Goal: Information Seeking & Learning: Check status

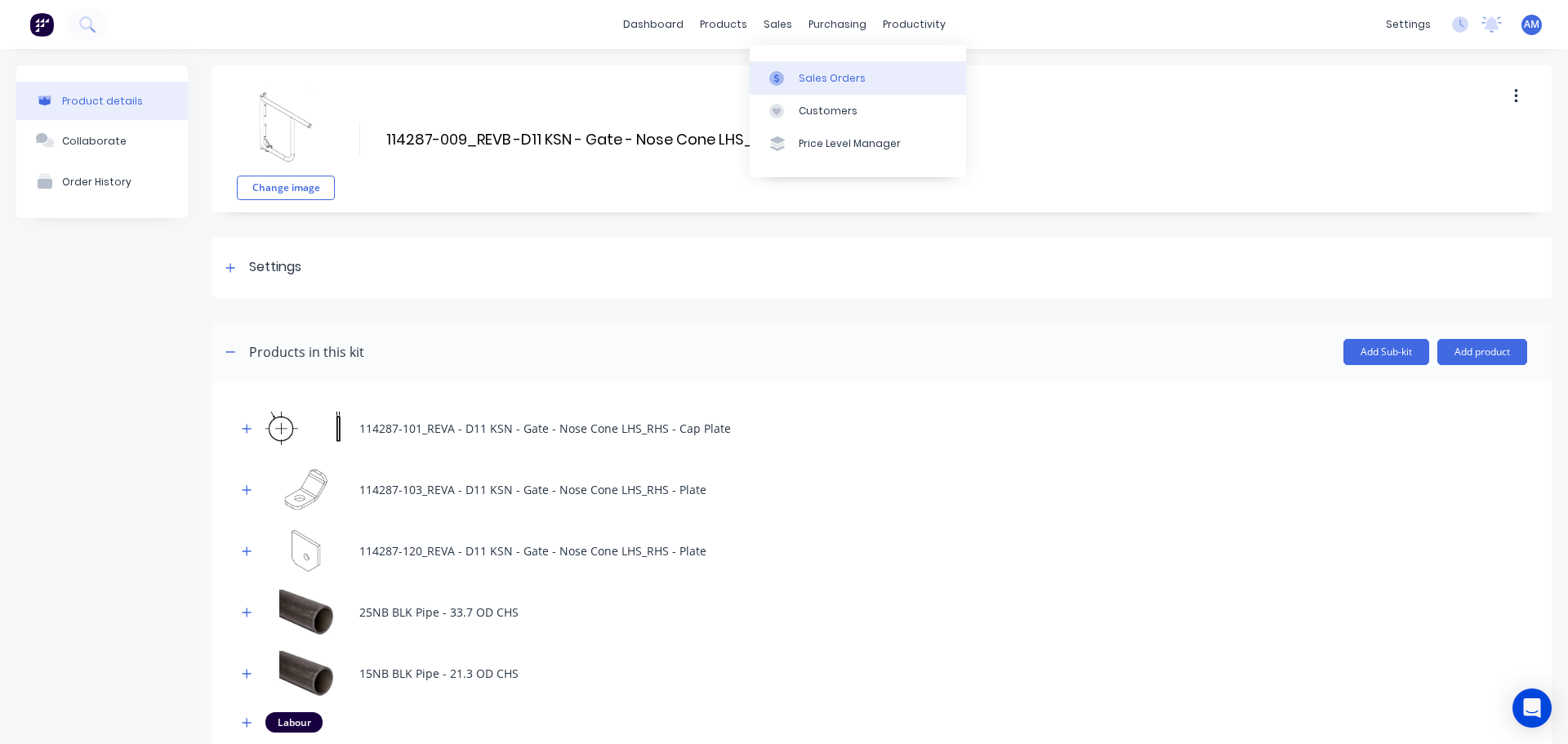
click at [823, 69] on link "Sales Orders" at bounding box center [858, 77] width 217 height 33
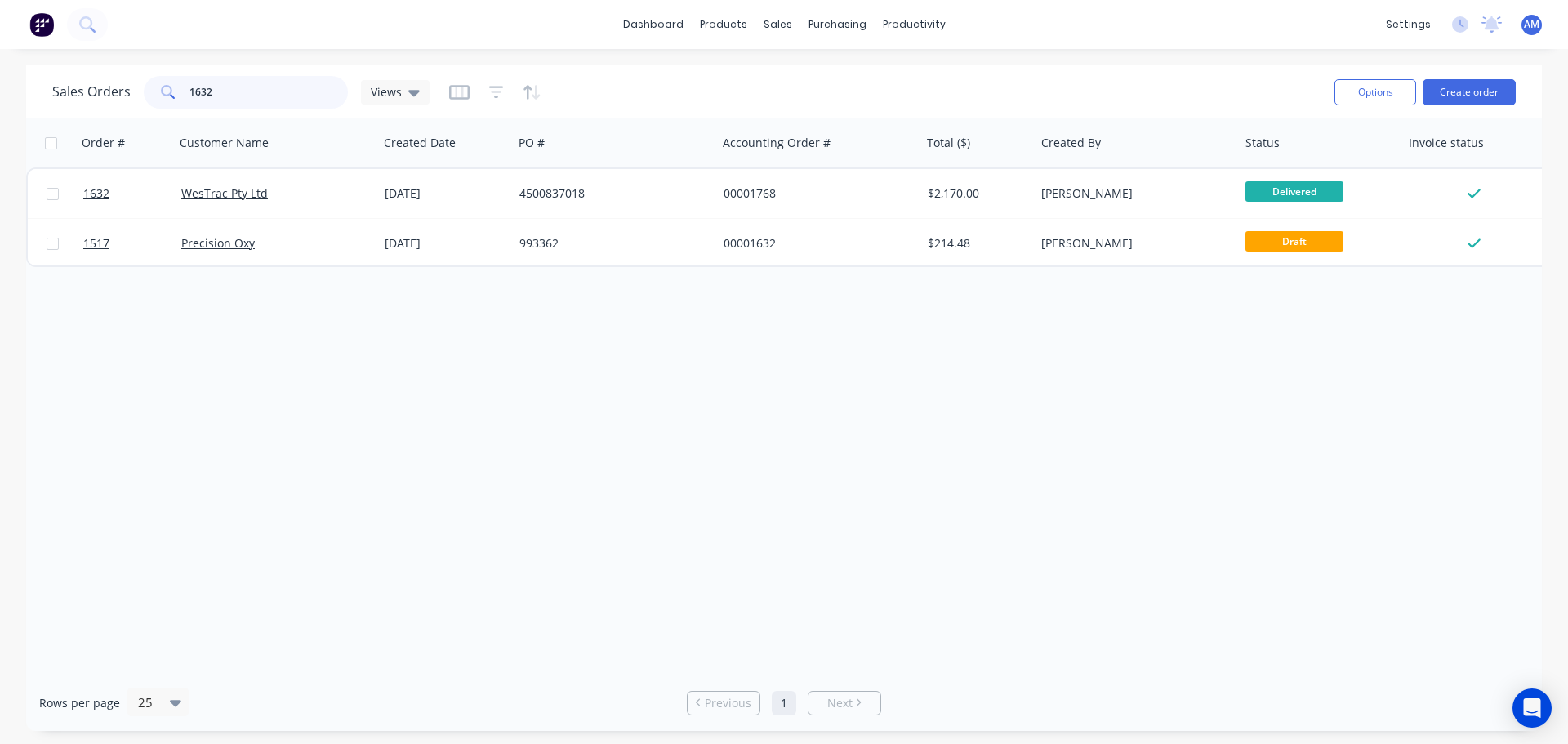
drag, startPoint x: 234, startPoint y: 78, endPoint x: 106, endPoint y: 83, distance: 128.1
click at [106, 83] on div "Sales Orders 1632 Views" at bounding box center [241, 92] width 377 height 33
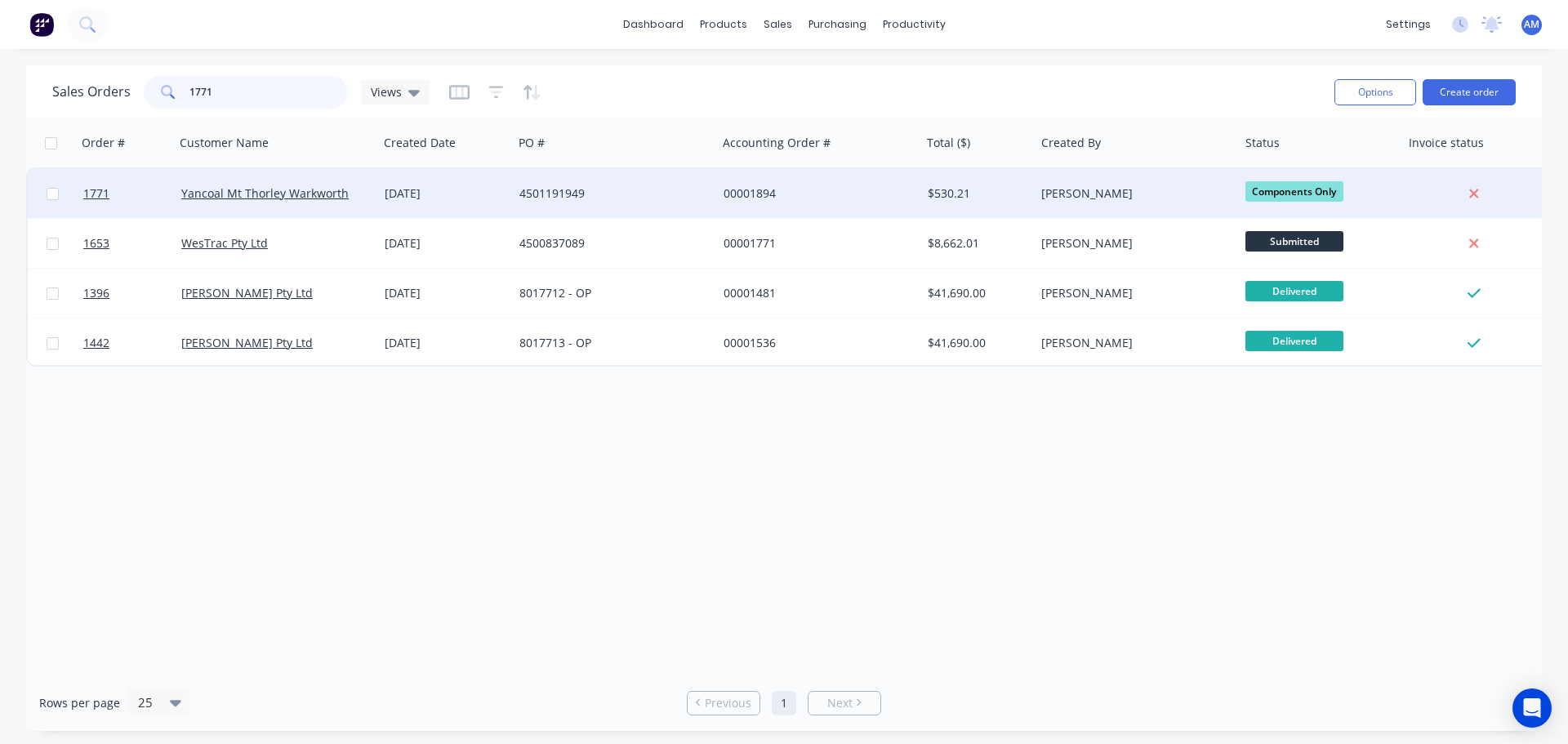
type input "1771"
click at [746, 191] on div "00001894" at bounding box center [814, 194] width 181 height 17
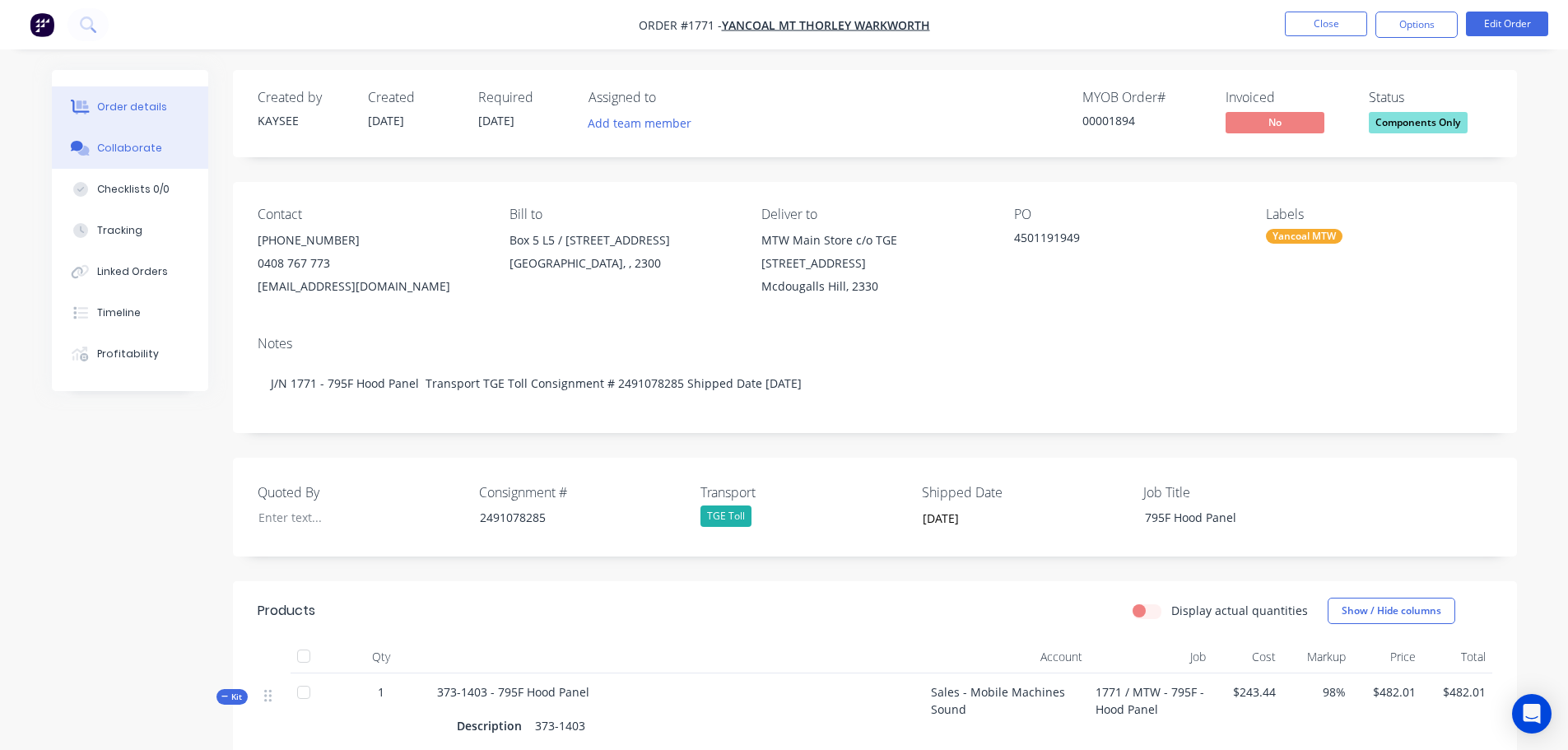
click at [122, 139] on button "Collaborate" at bounding box center [130, 148] width 156 height 41
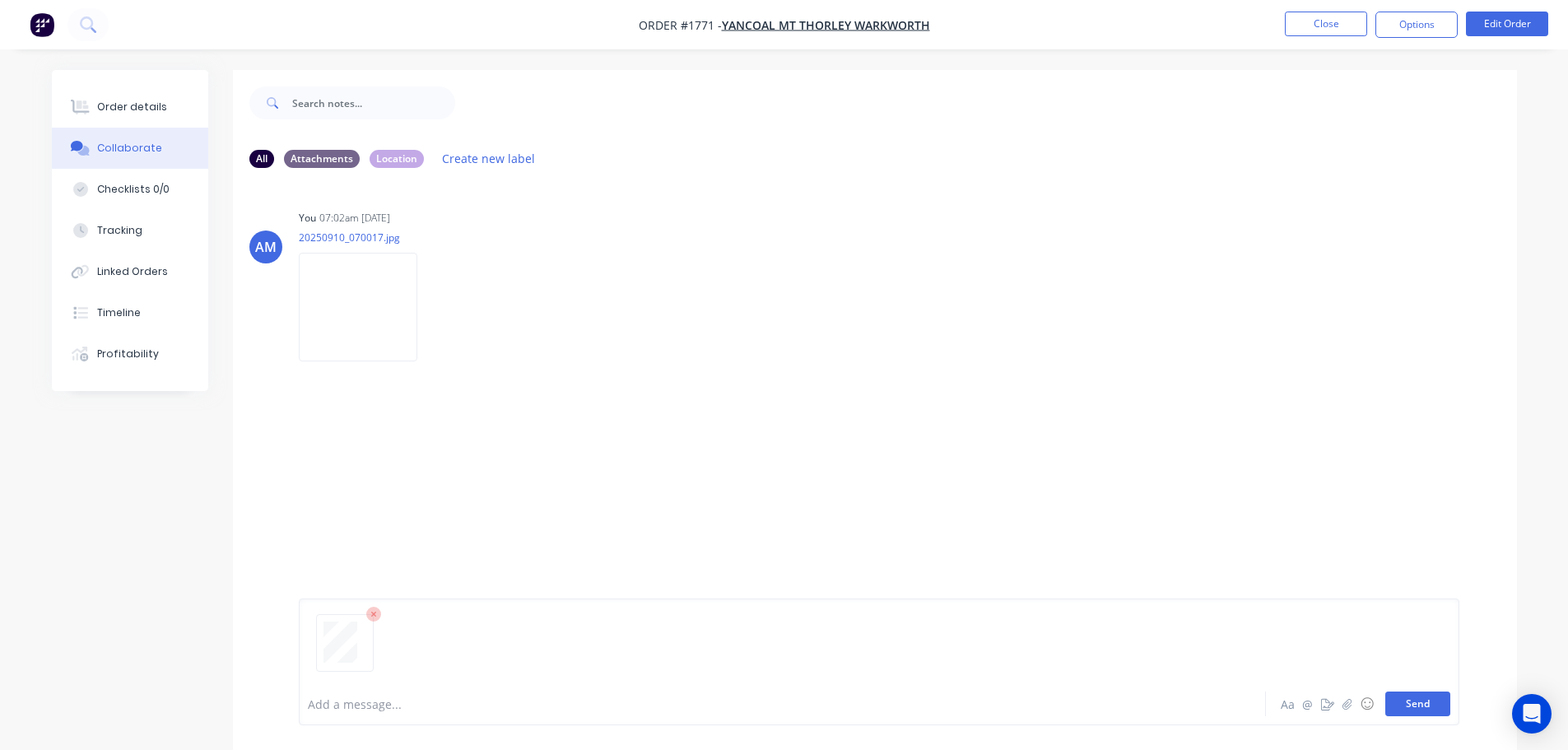
click at [1432, 710] on button "Send" at bounding box center [1417, 704] width 65 height 24
click at [1296, 30] on button "Close" at bounding box center [1326, 24] width 82 height 24
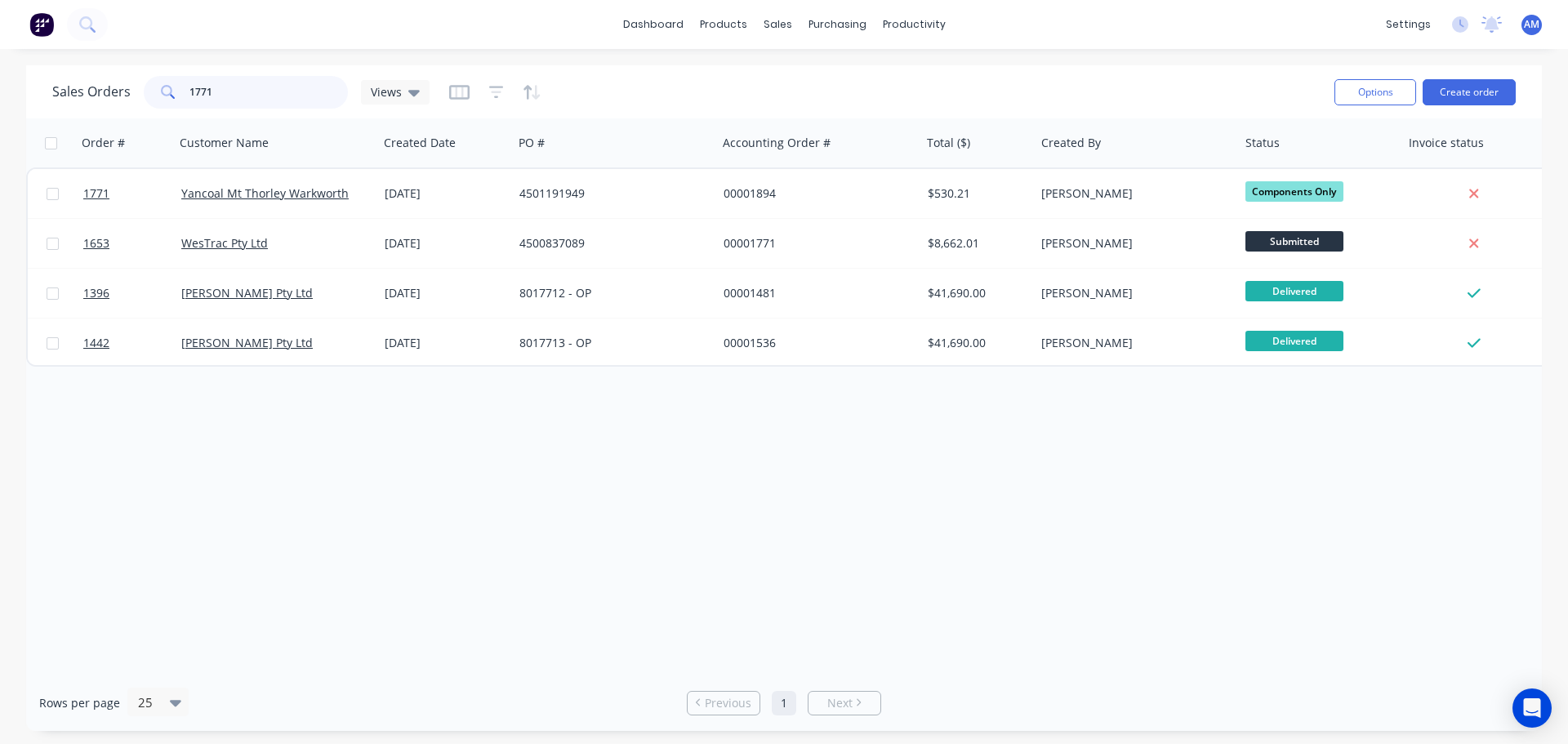
drag, startPoint x: 265, startPoint y: 95, endPoint x: 185, endPoint y: 93, distance: 80.0
click at [185, 93] on div "1771" at bounding box center [245, 92] width 204 height 33
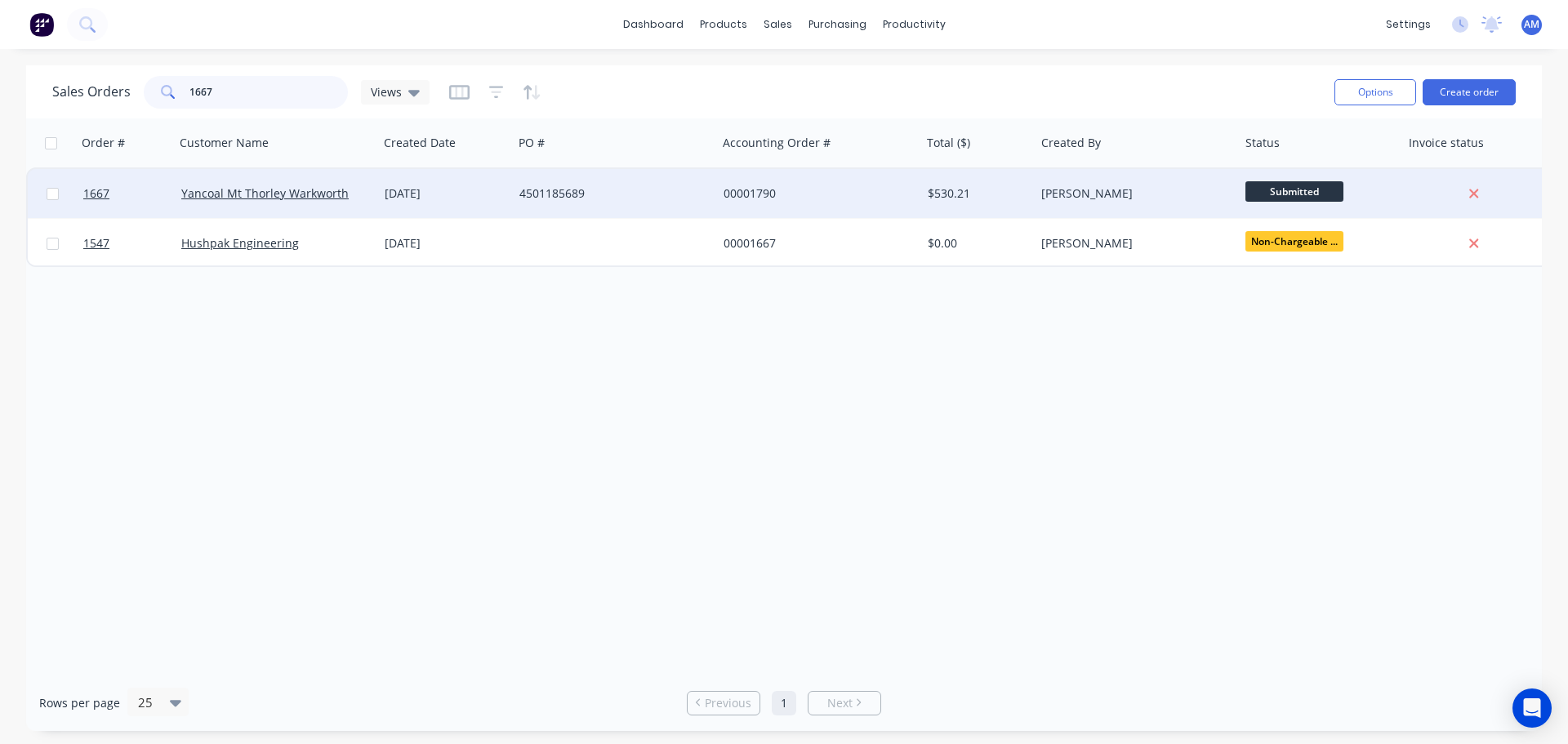
type input "1667"
click at [438, 186] on div "[DATE]" at bounding box center [445, 194] width 122 height 17
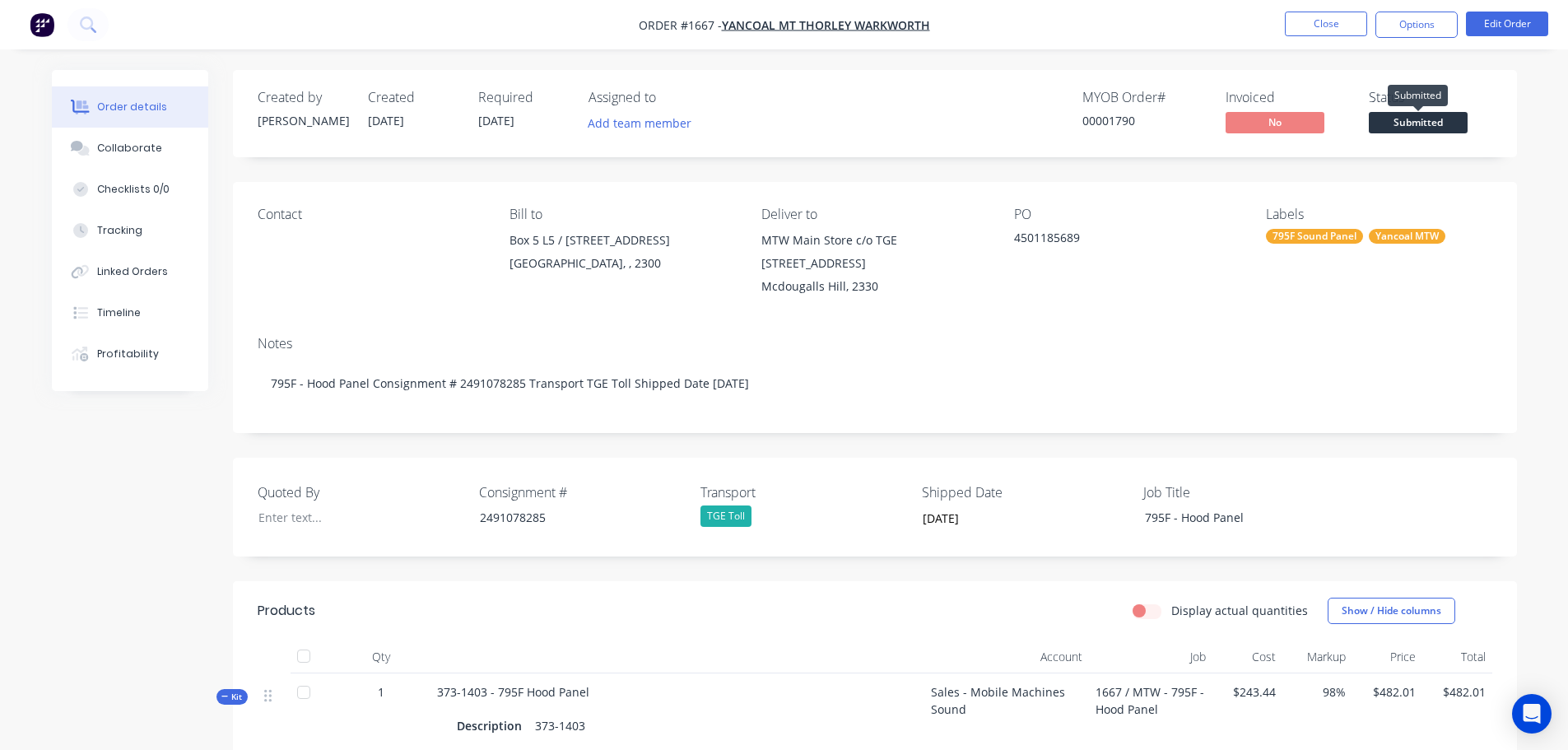
click at [1418, 127] on span "Submitted" at bounding box center [1418, 122] width 99 height 20
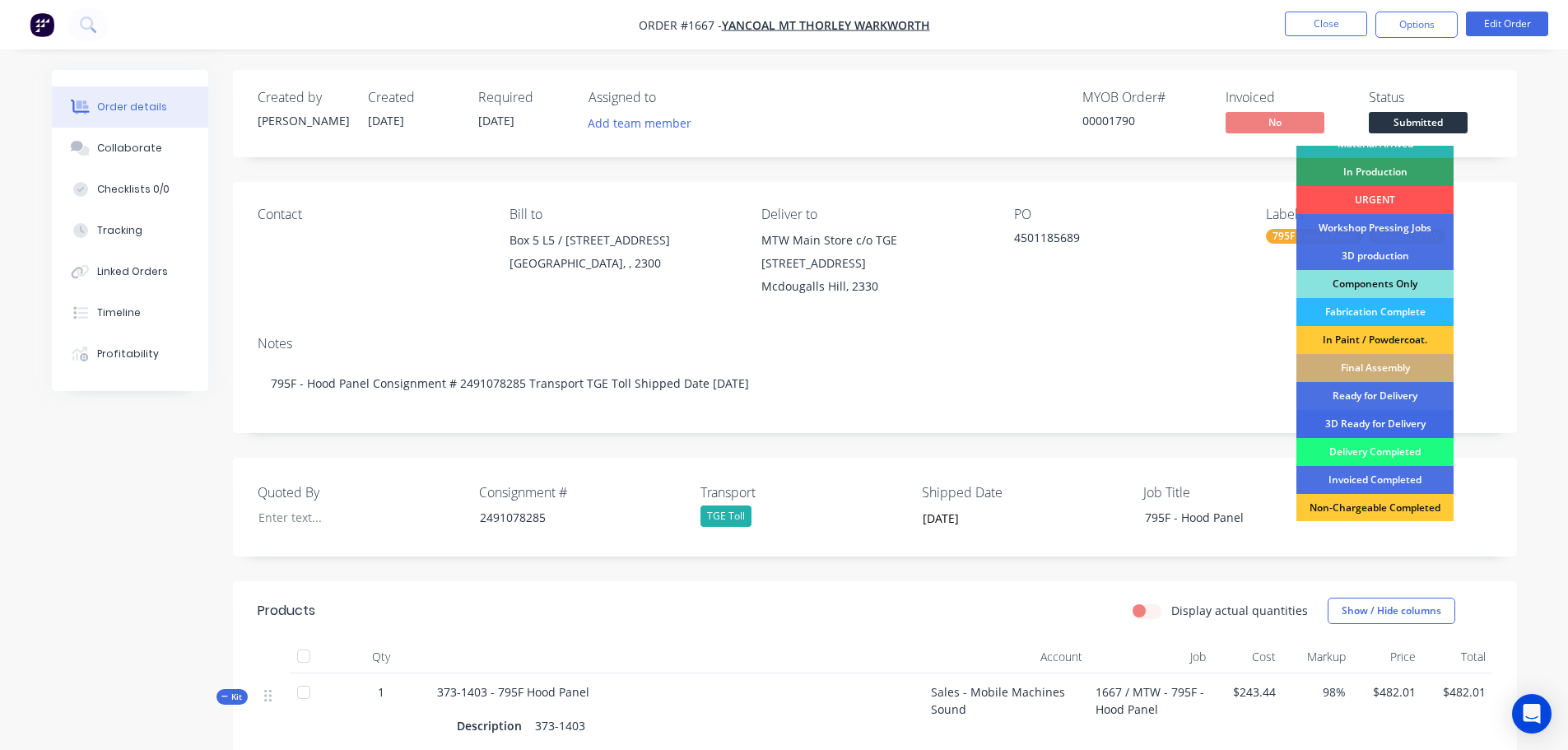
scroll to position [165, 0]
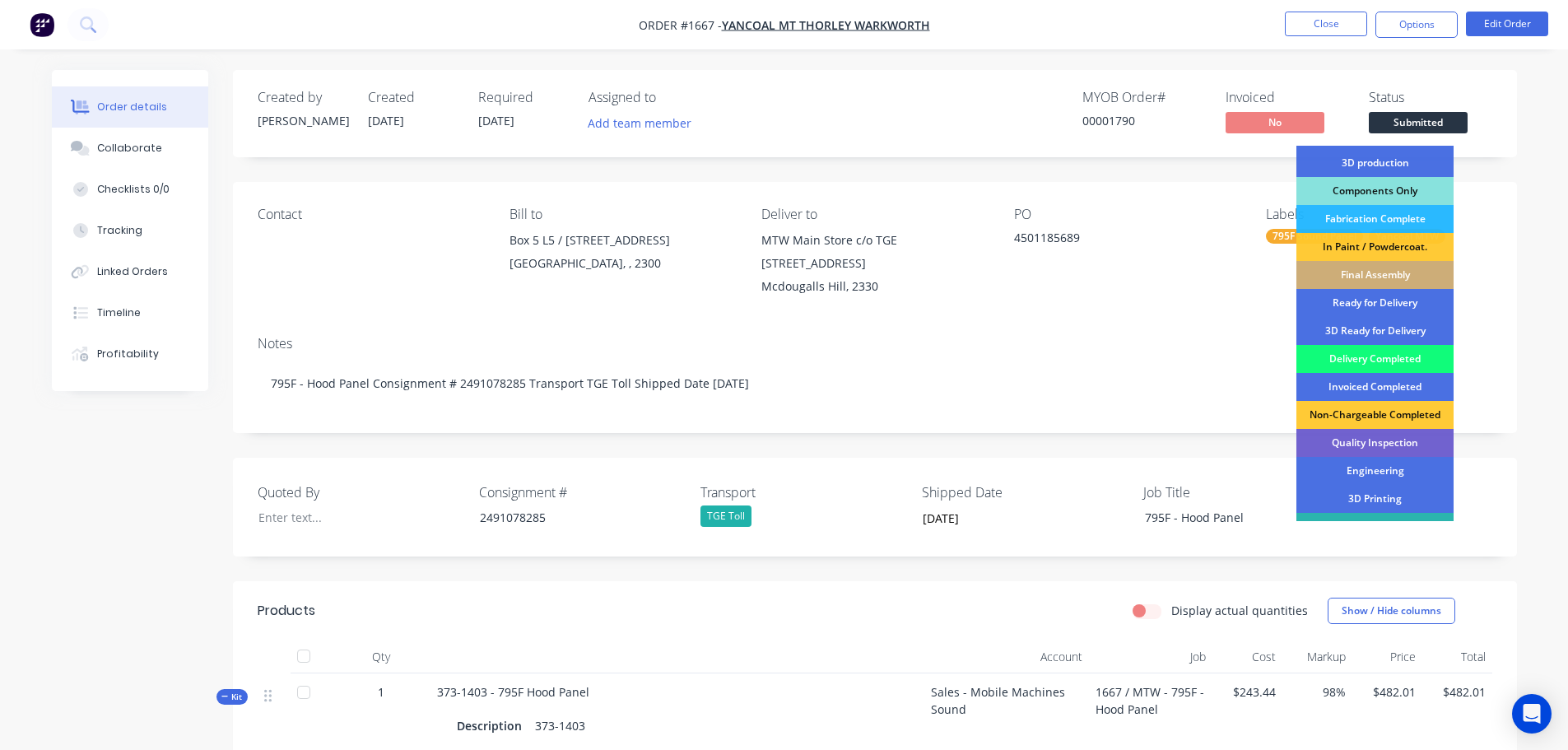
click at [1371, 357] on div "Delivery Completed" at bounding box center [1375, 358] width 157 height 28
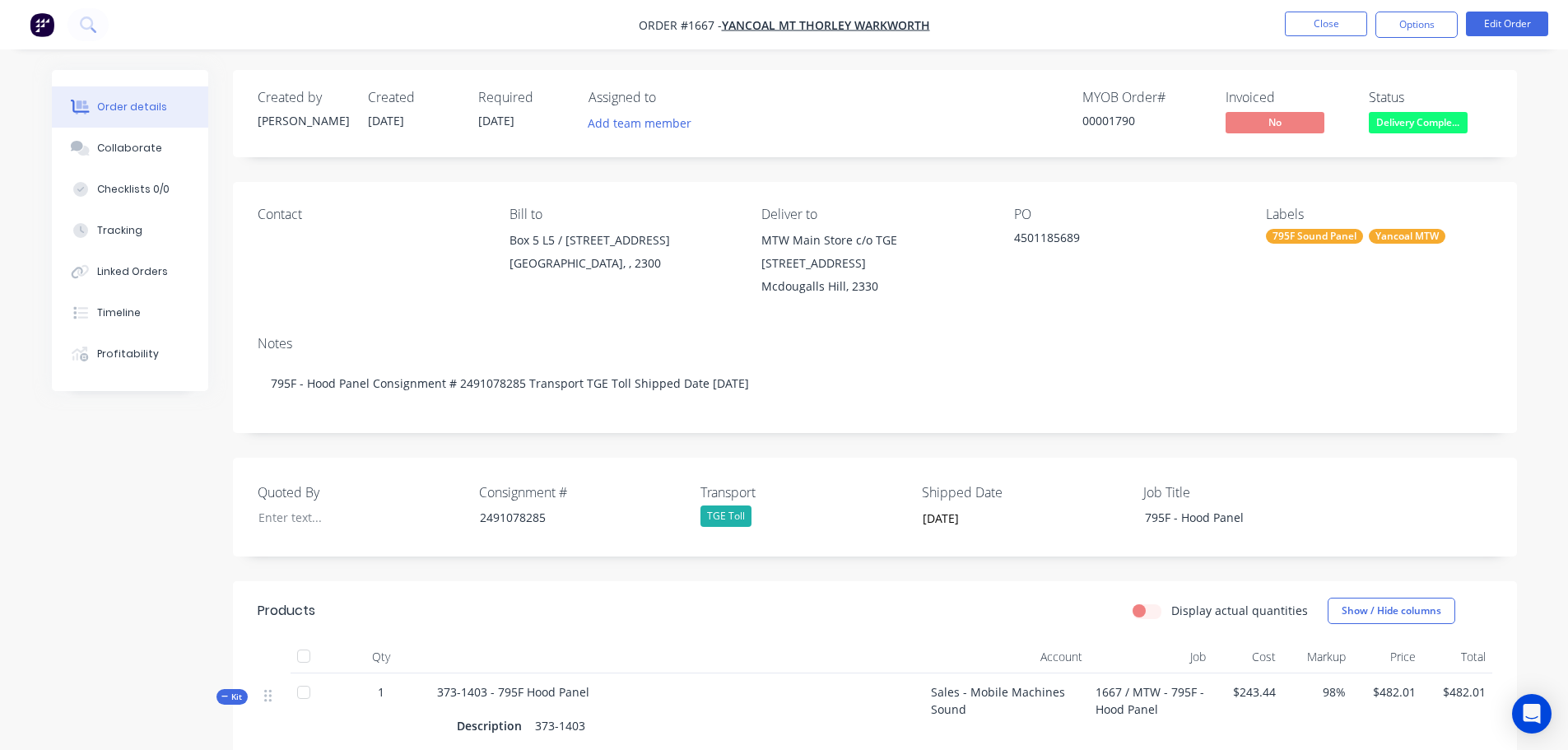
click at [301, 657] on div at bounding box center [303, 656] width 33 height 33
click at [137, 149] on div "Collaborate" at bounding box center [129, 148] width 65 height 15
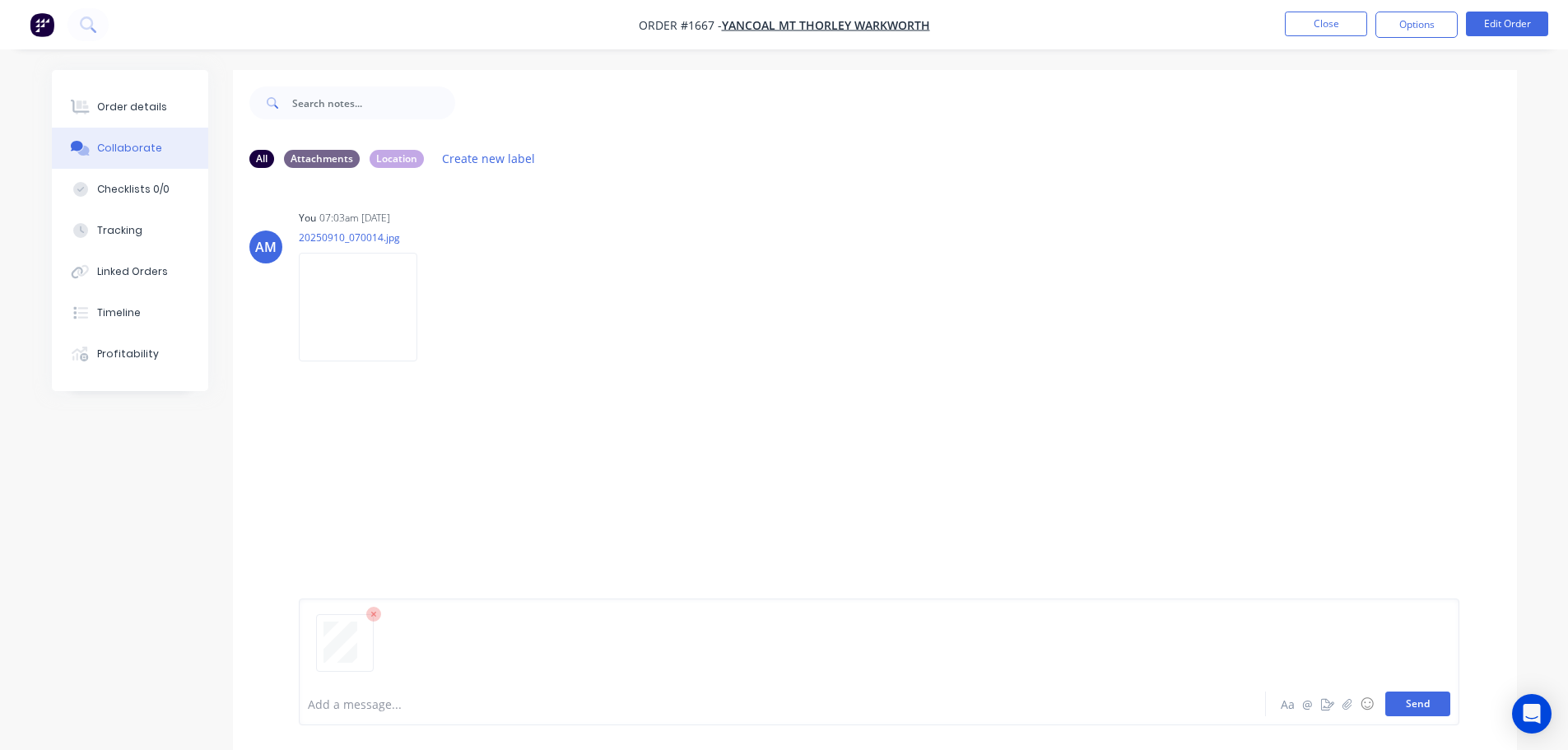
click at [1434, 710] on button "Send" at bounding box center [1417, 704] width 65 height 24
click at [1330, 29] on button "Close" at bounding box center [1326, 24] width 82 height 24
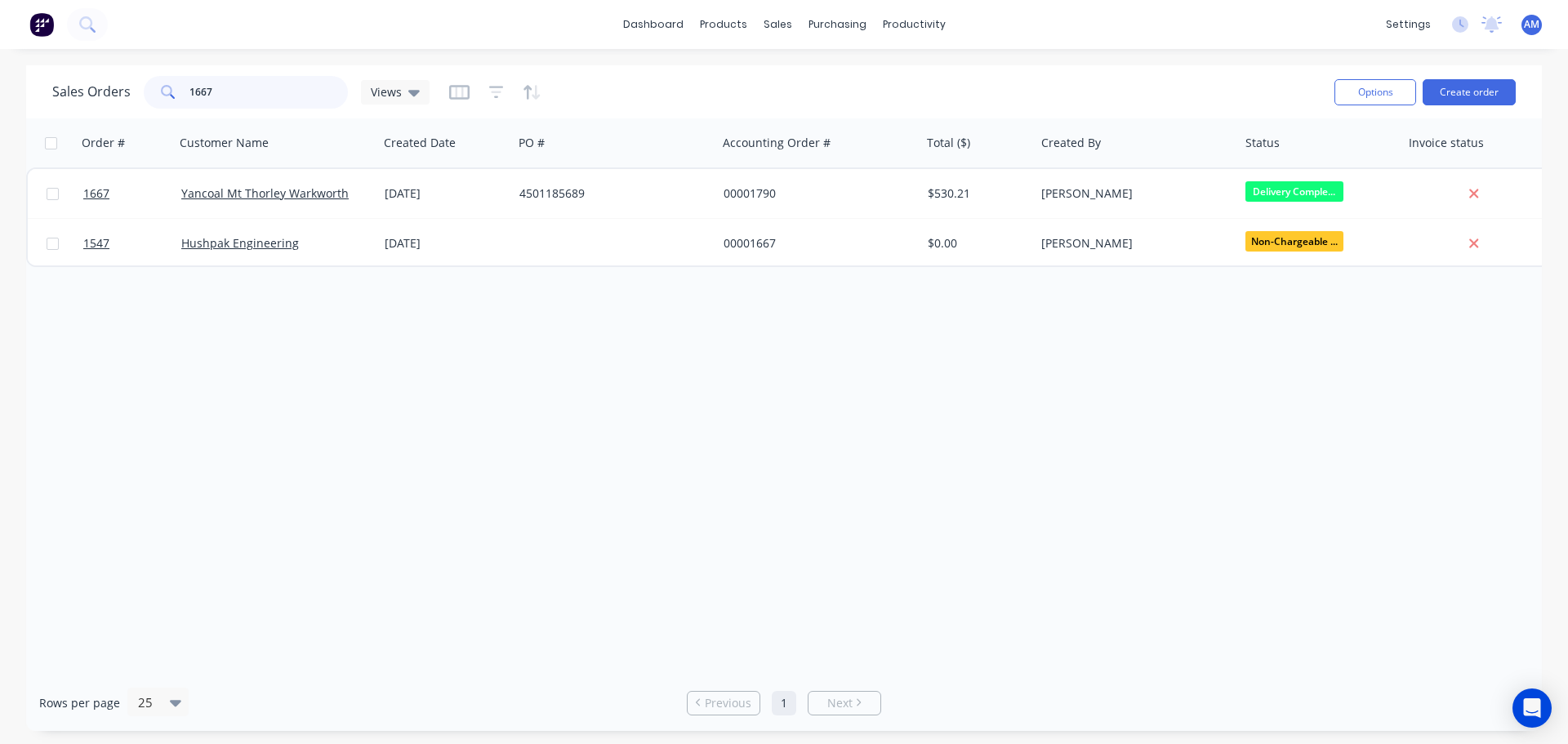
drag, startPoint x: 244, startPoint y: 84, endPoint x: 193, endPoint y: 91, distance: 51.5
click at [193, 91] on input "1667" at bounding box center [269, 92] width 159 height 33
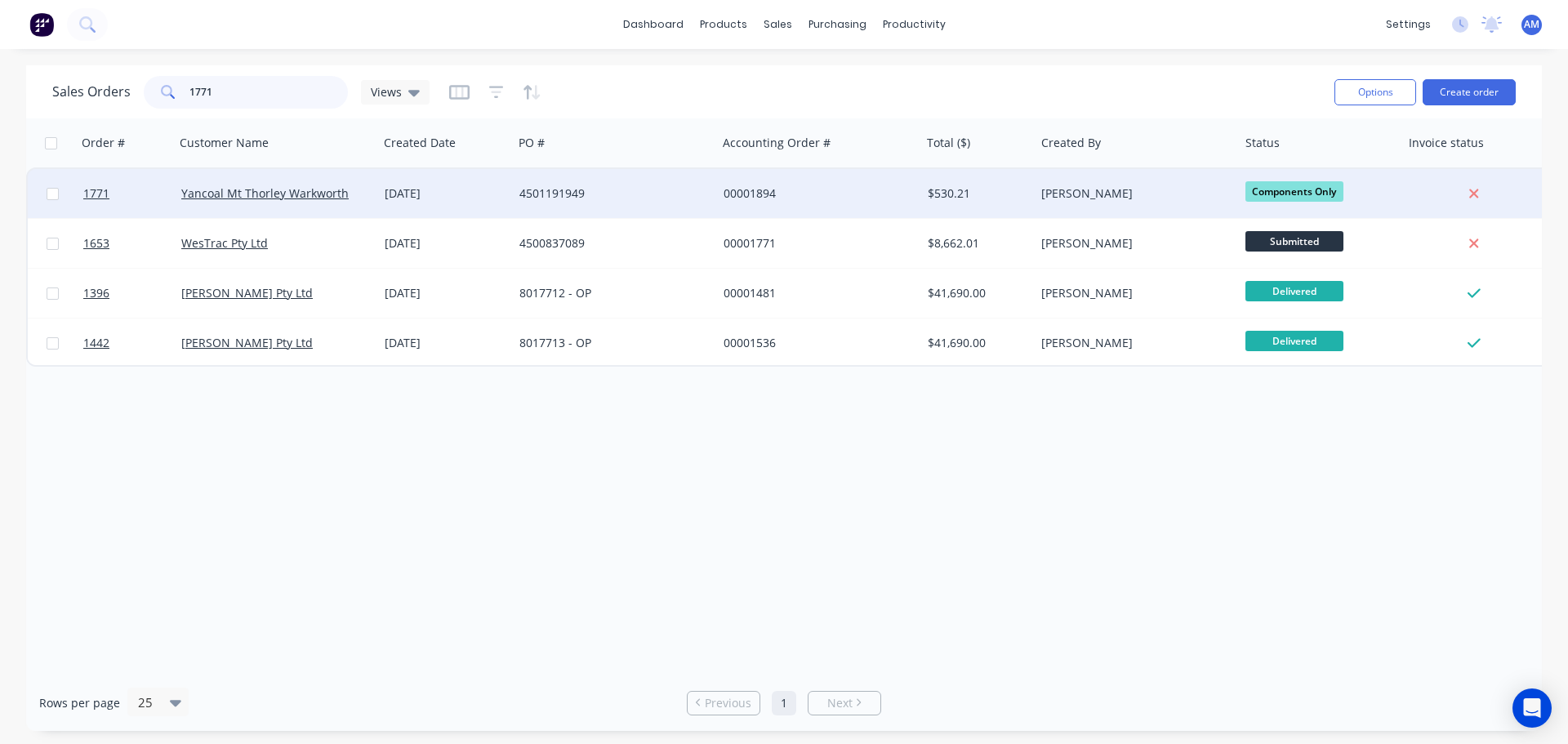
type input "1771"
click at [542, 197] on div "4501191949" at bounding box center [610, 194] width 181 height 17
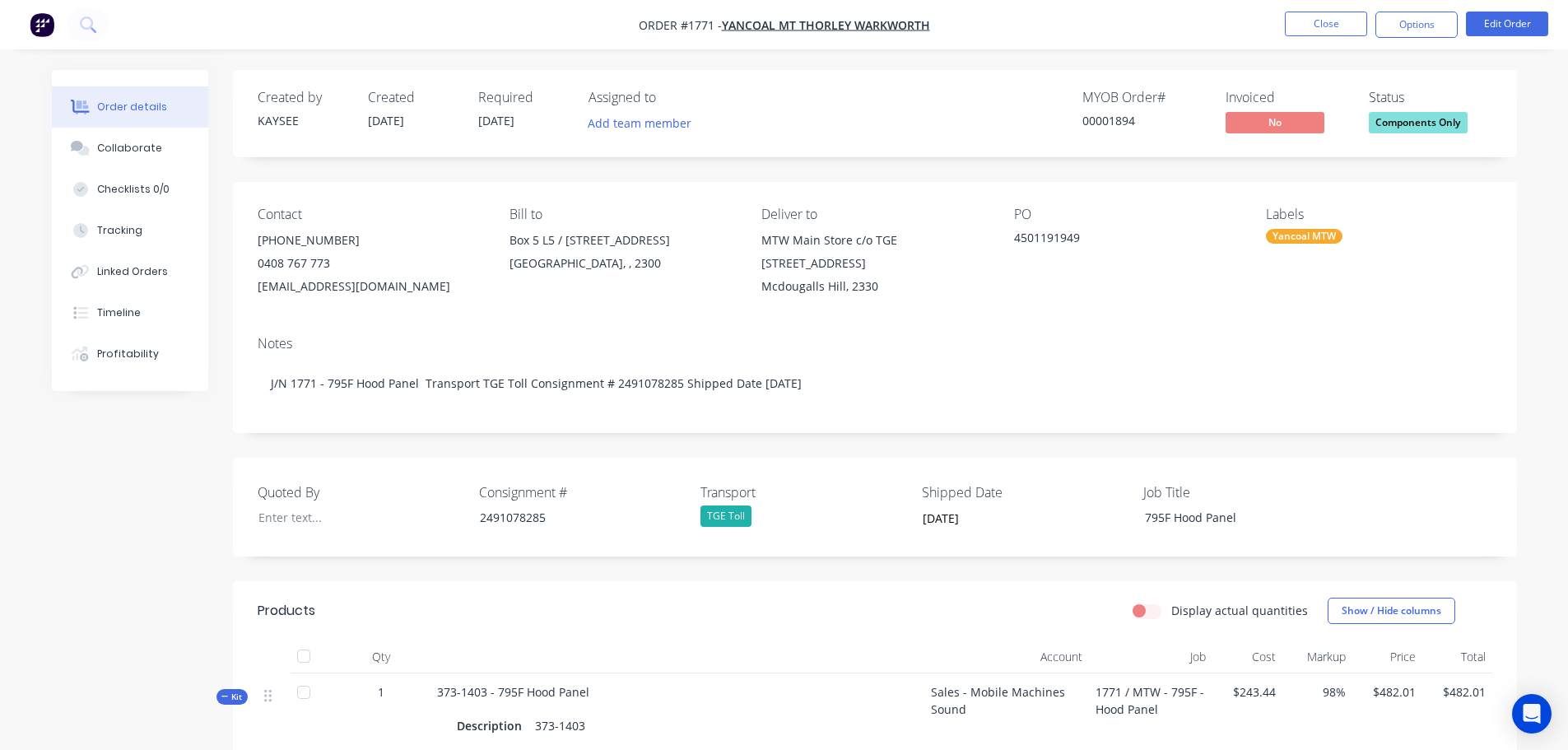
click at [1392, 129] on span "Components Only" at bounding box center [1418, 122] width 99 height 20
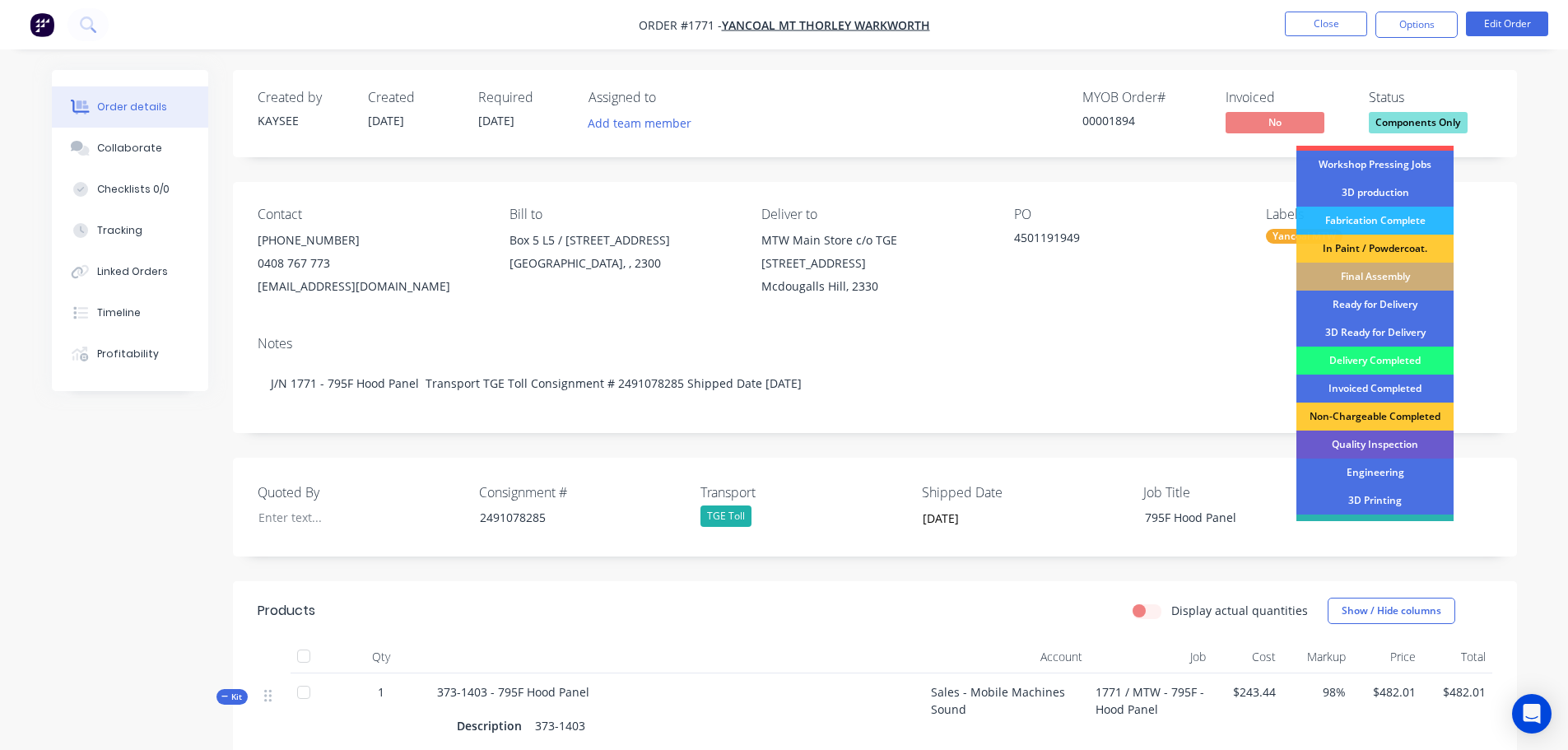
scroll to position [165, 0]
click at [1355, 351] on div "Delivery Completed" at bounding box center [1375, 358] width 157 height 28
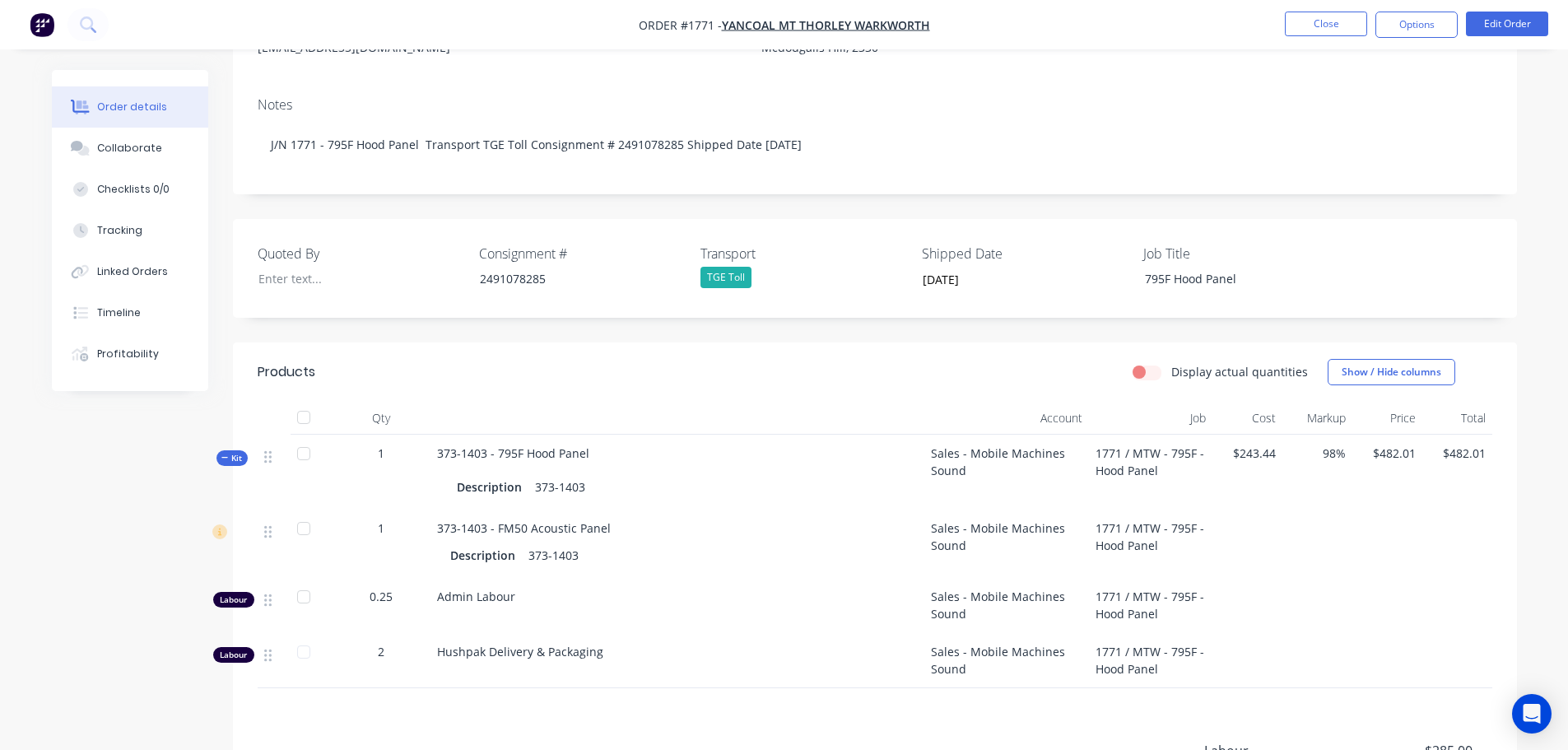
scroll to position [247, 0]
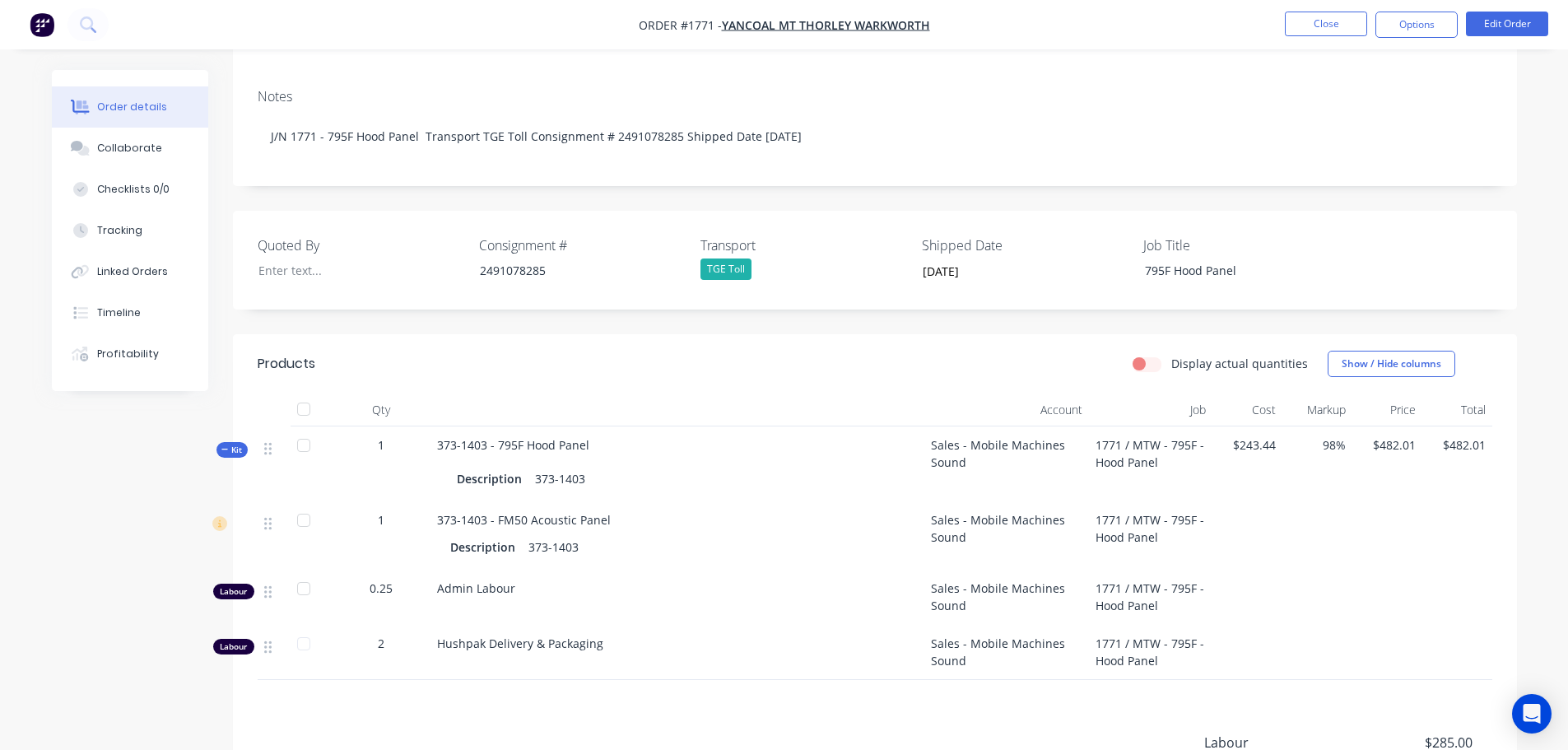
click at [303, 397] on div at bounding box center [303, 409] width 33 height 33
click at [1297, 28] on button "Close" at bounding box center [1326, 24] width 82 height 24
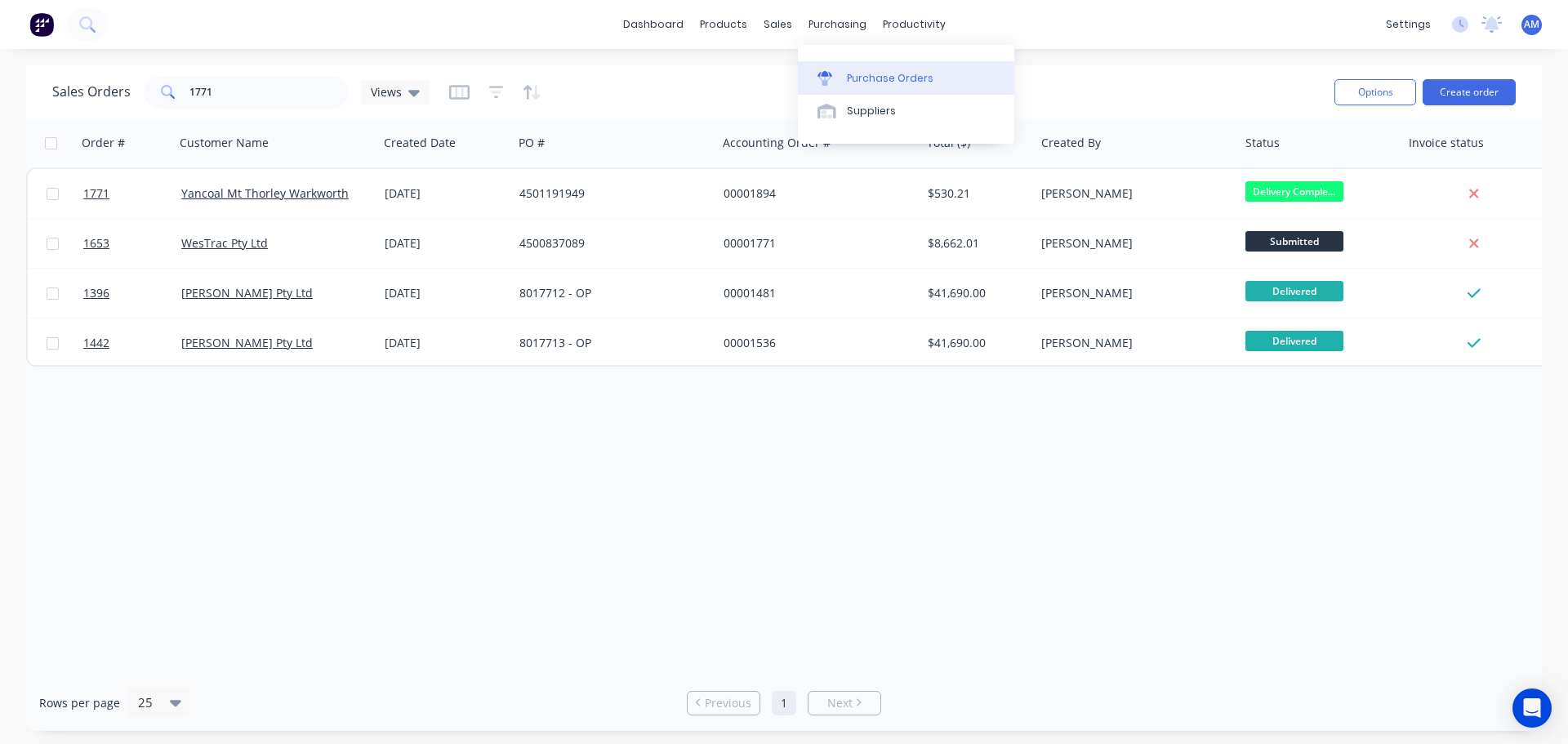
click at [867, 73] on div "Purchase Orders" at bounding box center [891, 78] width 87 height 15
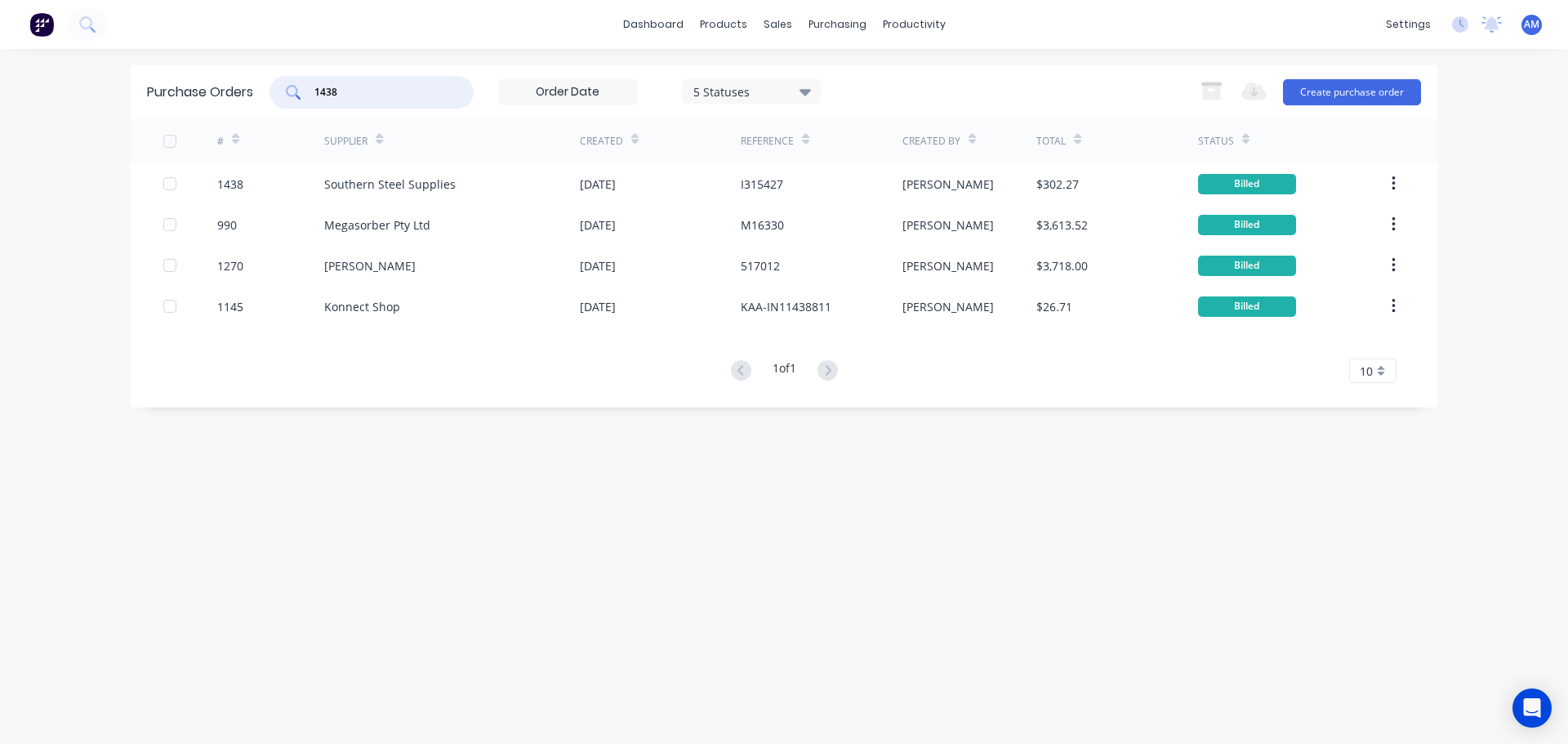
drag, startPoint x: 377, startPoint y: 88, endPoint x: 271, endPoint y: 88, distance: 106.0
click at [271, 88] on div "1438 5 Statuses 5 Statuses" at bounding box center [545, 92] width 551 height 33
type input "1363"
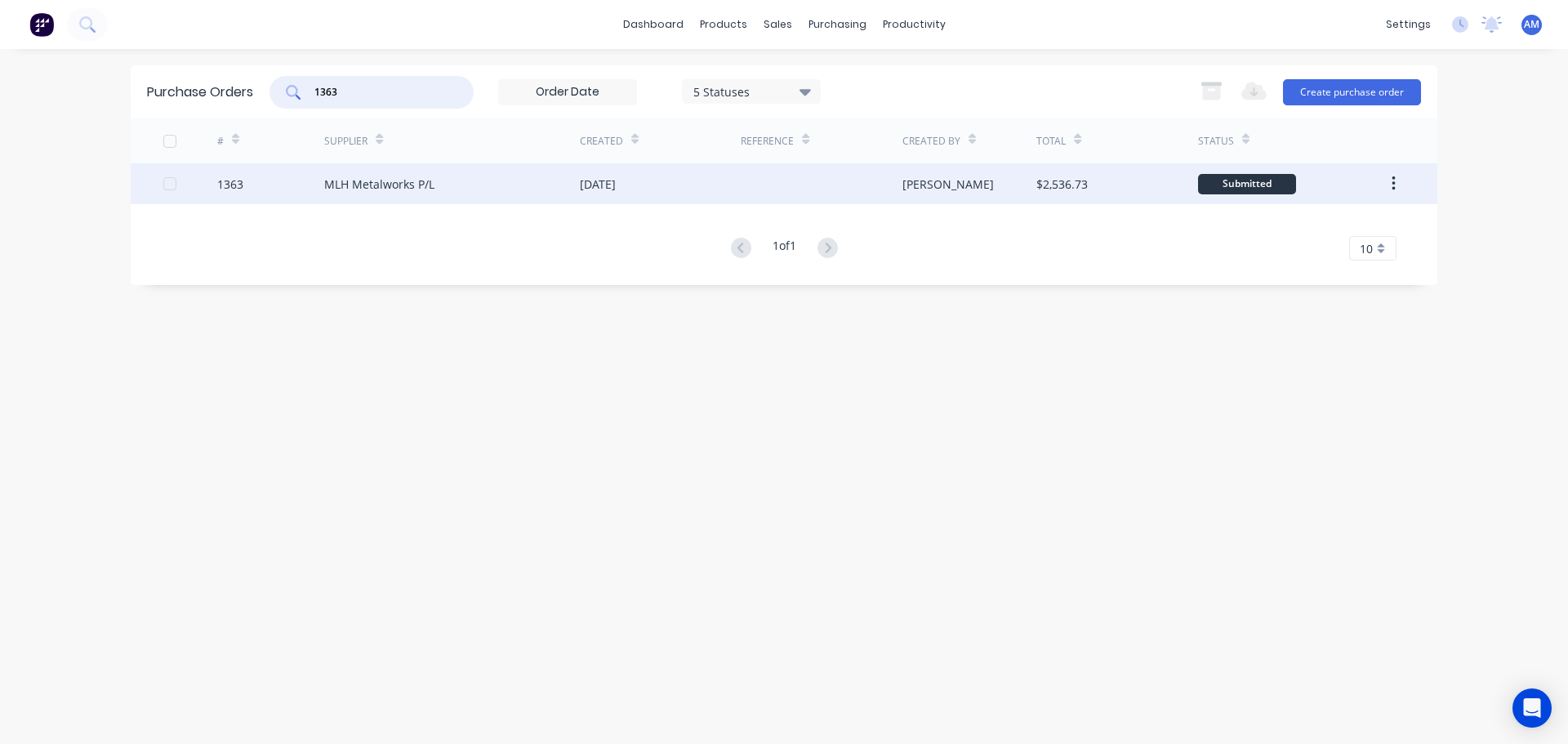
click at [595, 189] on div "[DATE]" at bounding box center [597, 184] width 36 height 18
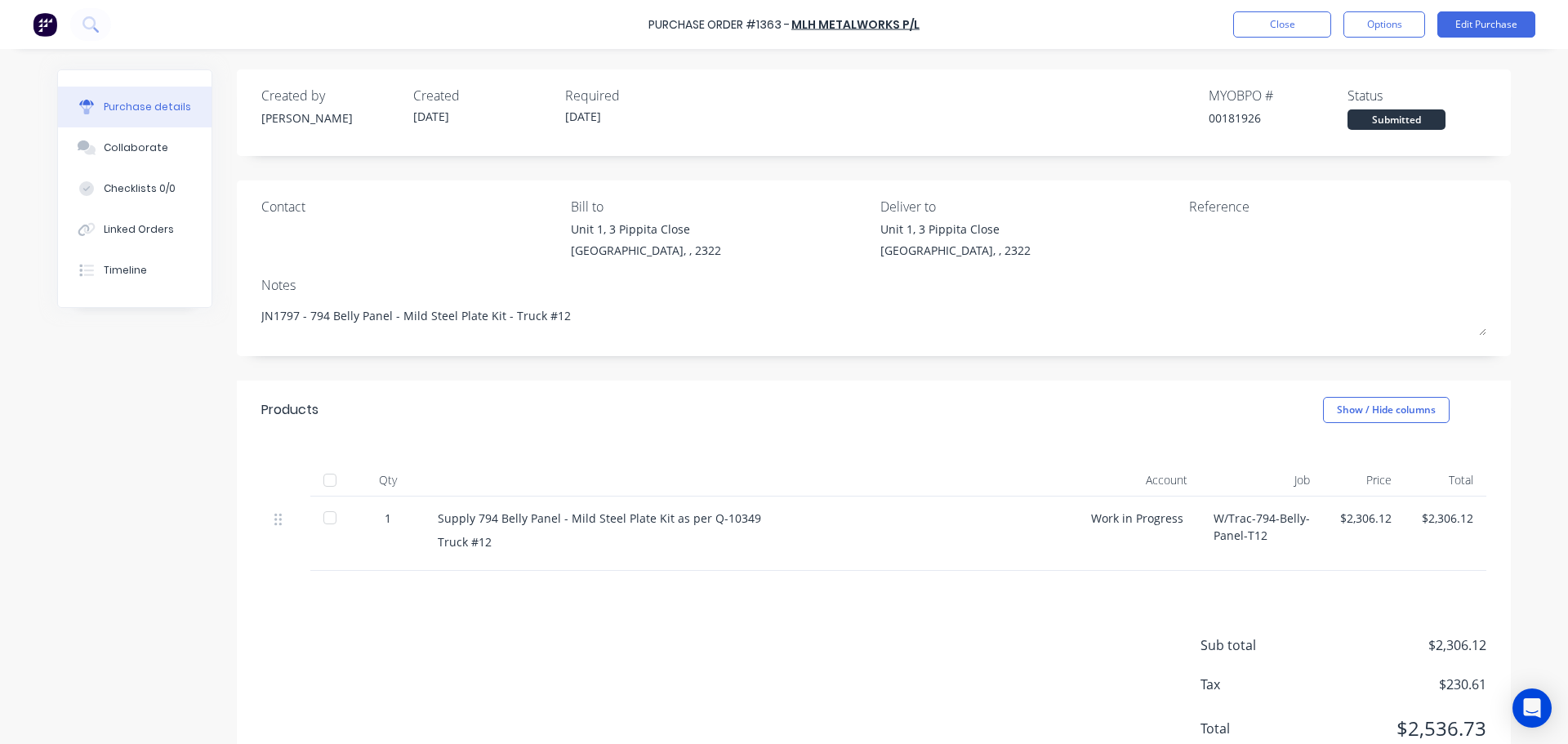
click at [328, 484] on div at bounding box center [329, 480] width 33 height 33
click at [1450, 238] on div at bounding box center [1338, 240] width 297 height 41
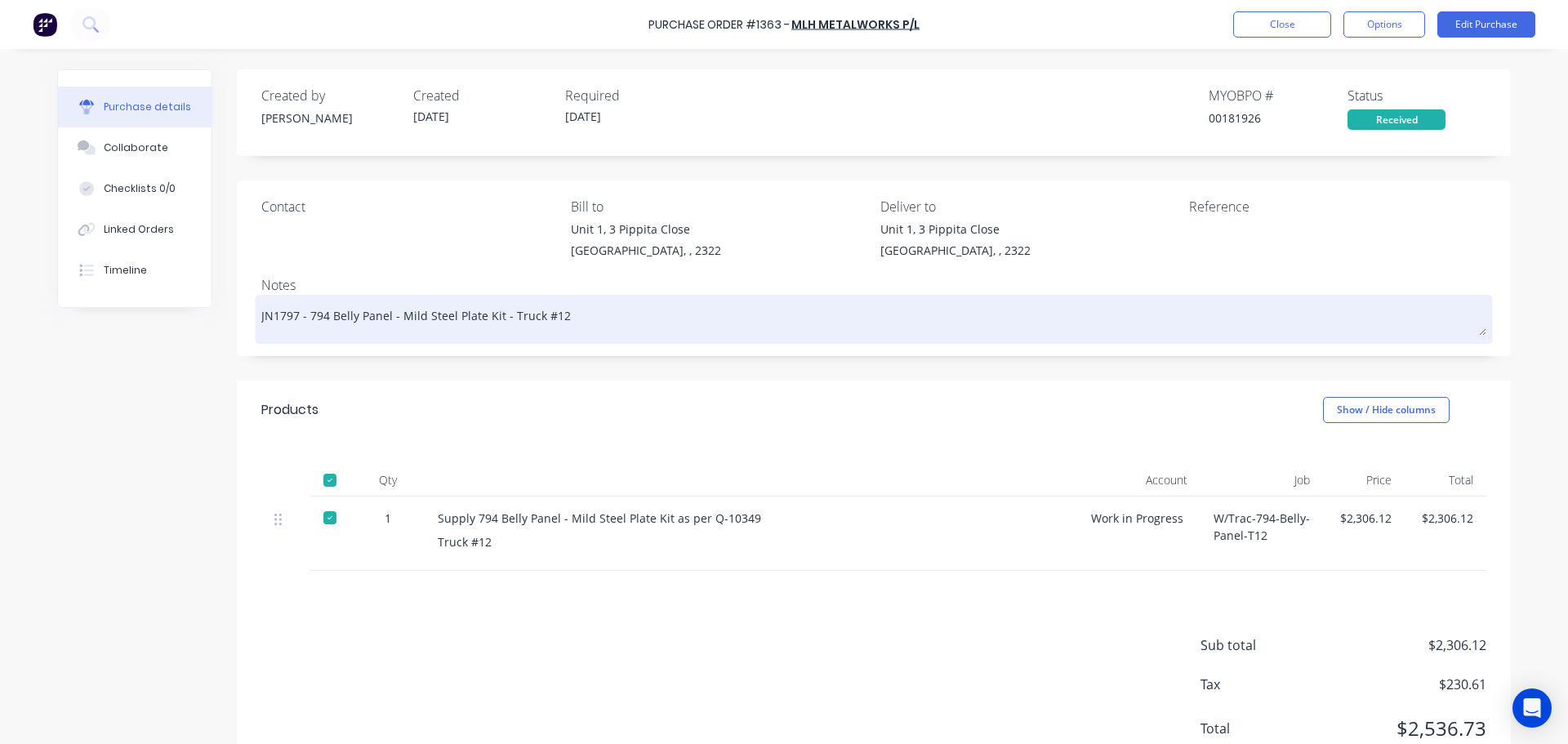
drag, startPoint x: 560, startPoint y: 316, endPoint x: 303, endPoint y: 317, distance: 257.0
click at [303, 317] on textarea "JN1797 - 794 Belly Panel - Mild Steel Plate Kit - Truck #12" at bounding box center [873, 317] width 1225 height 37
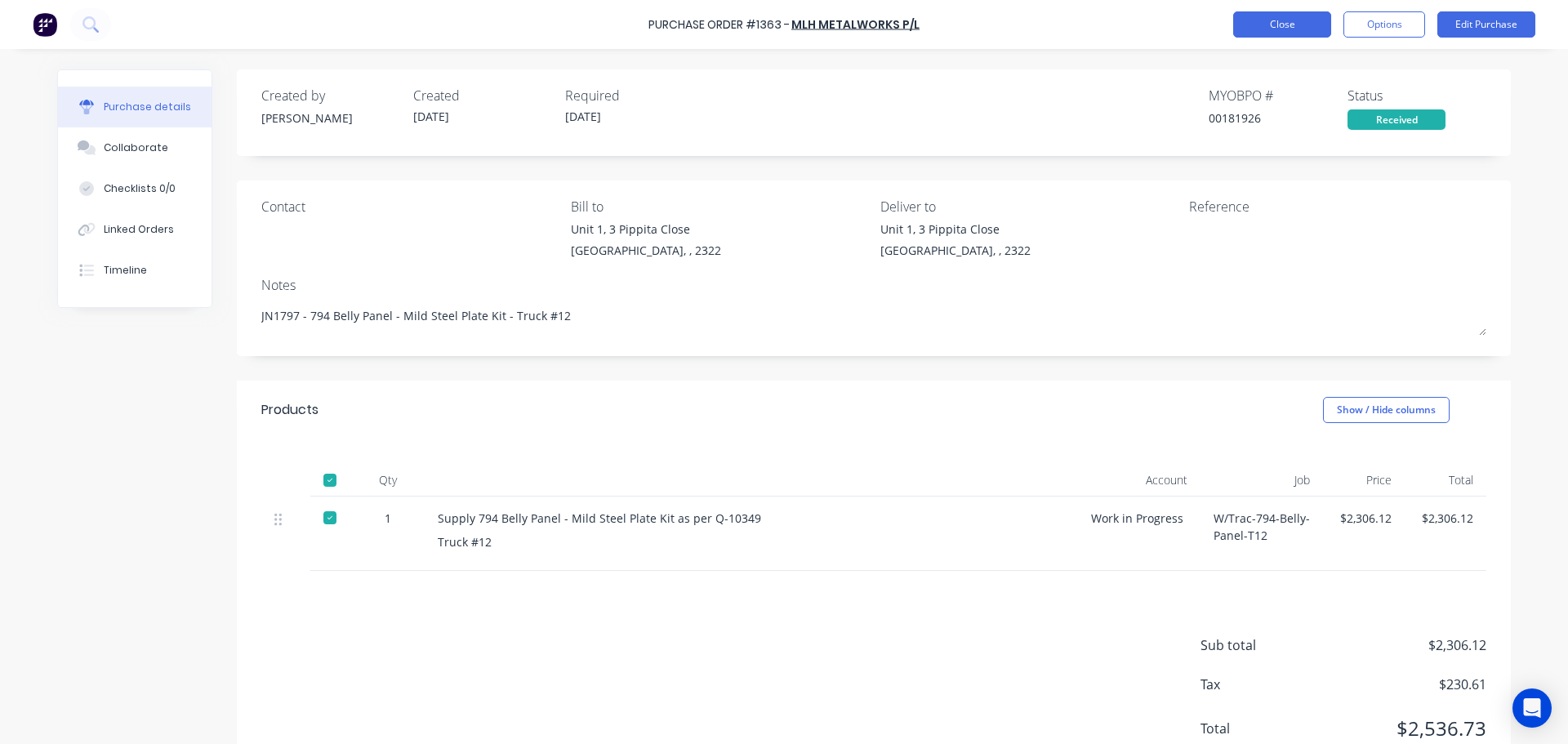
type textarea "x"
click at [1288, 28] on button "Close" at bounding box center [1283, 24] width 98 height 26
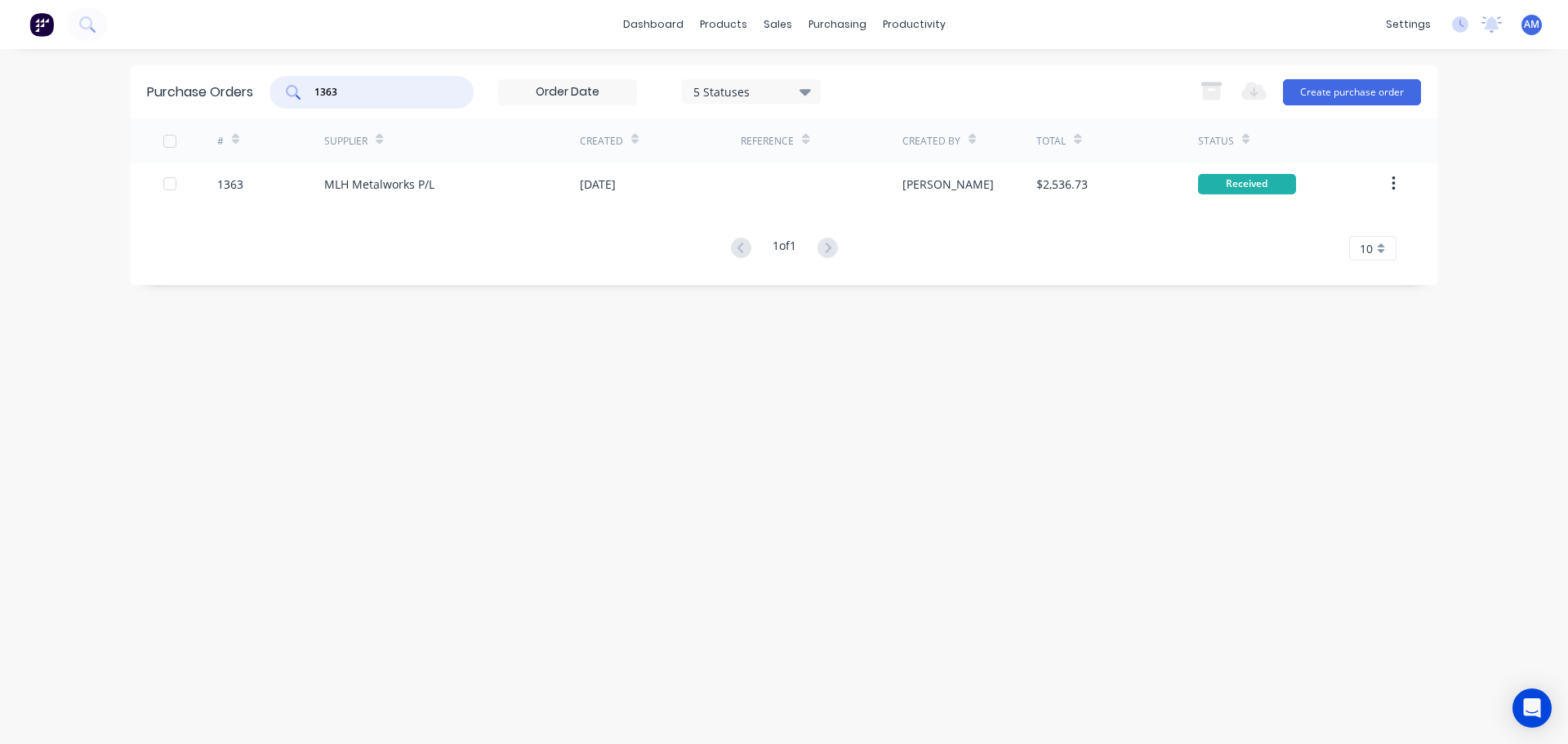
drag, startPoint x: 354, startPoint y: 92, endPoint x: 268, endPoint y: 86, distance: 86.2
click at [268, 86] on div "Purchase Orders 1363 5 Statuses 5 Statuses Export to Excel (XLSX) Create purcha…" at bounding box center [784, 92] width 1307 height 53
type input "1418"
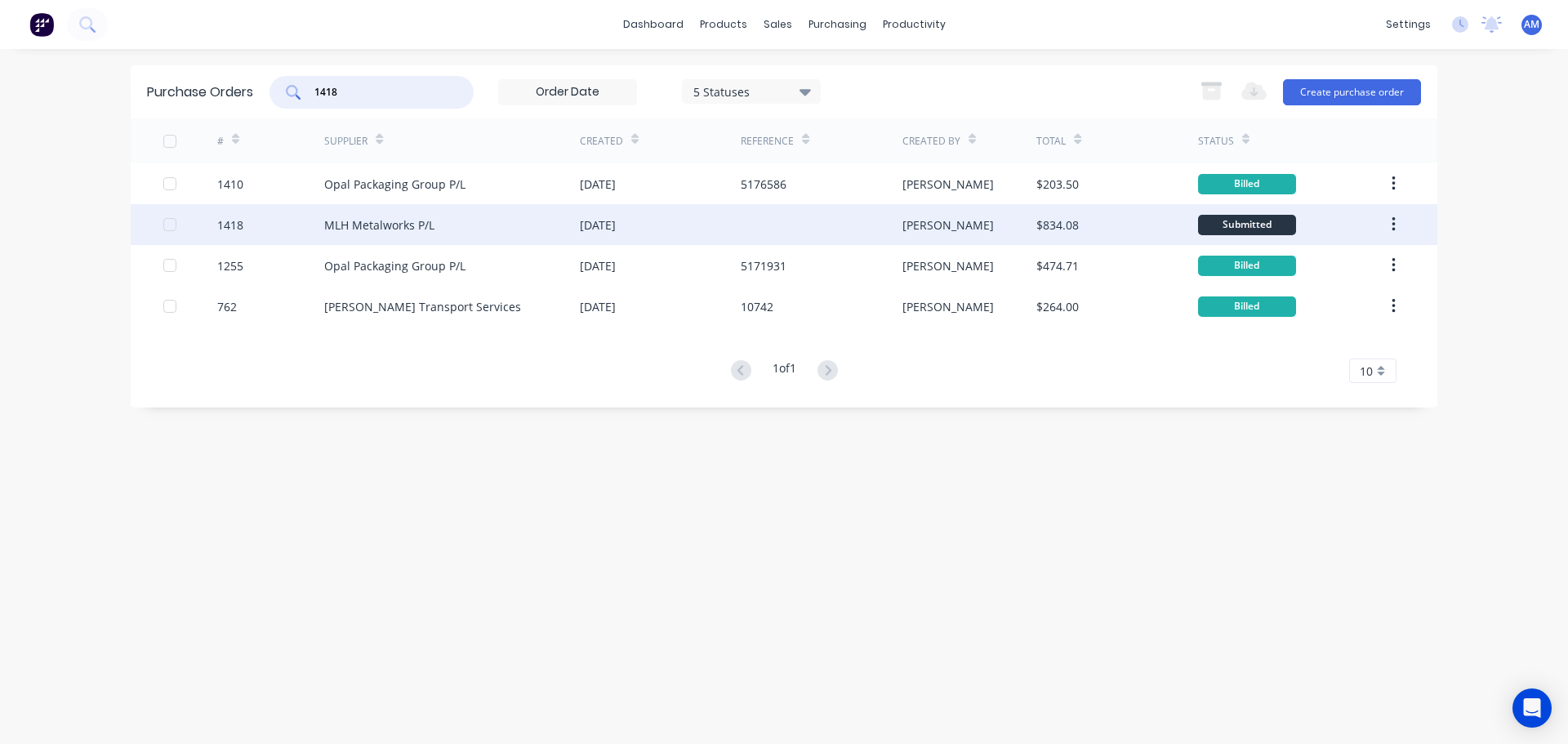
click at [431, 224] on div "MLH Metalworks P/L" at bounding box center [379, 225] width 110 height 18
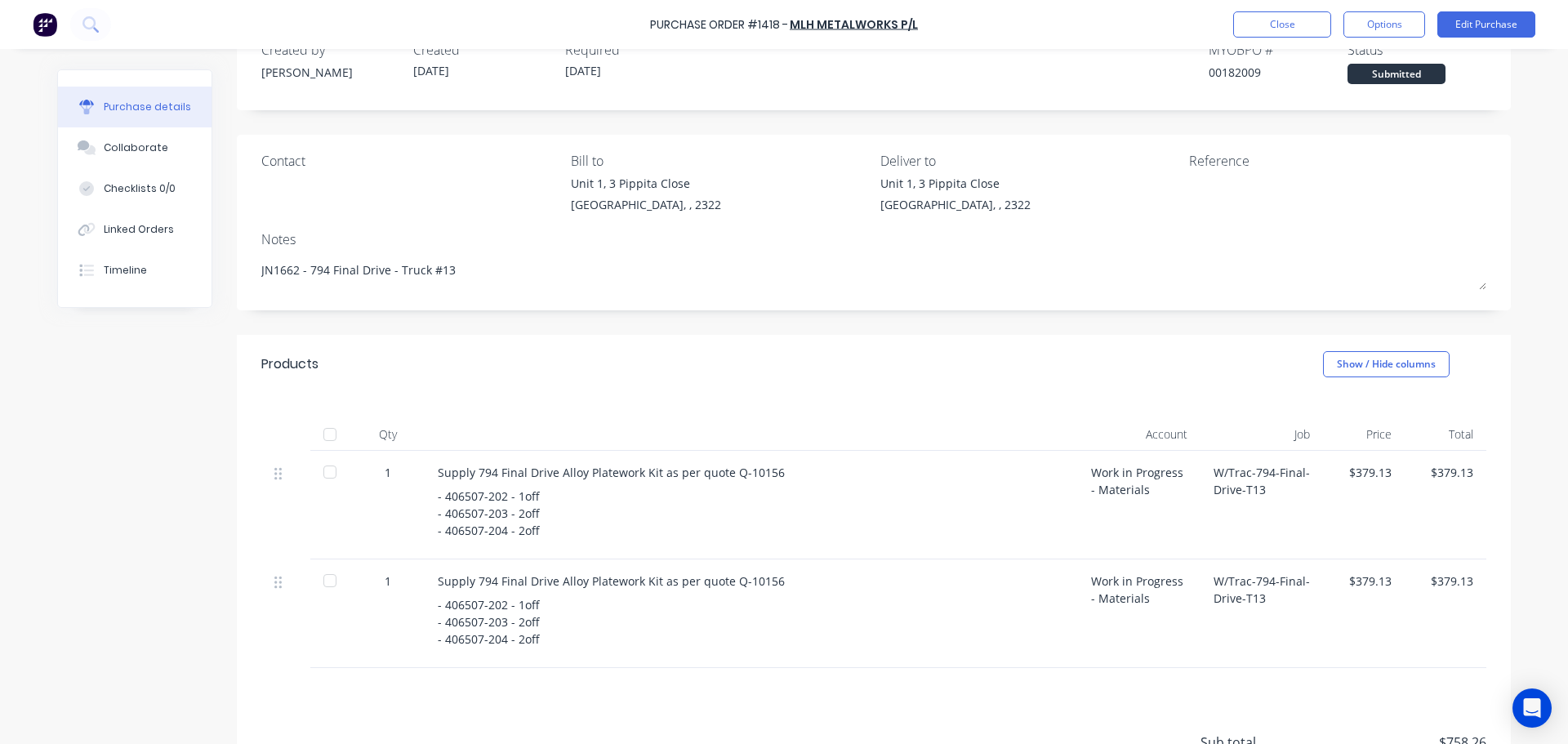
scroll to position [82, 0]
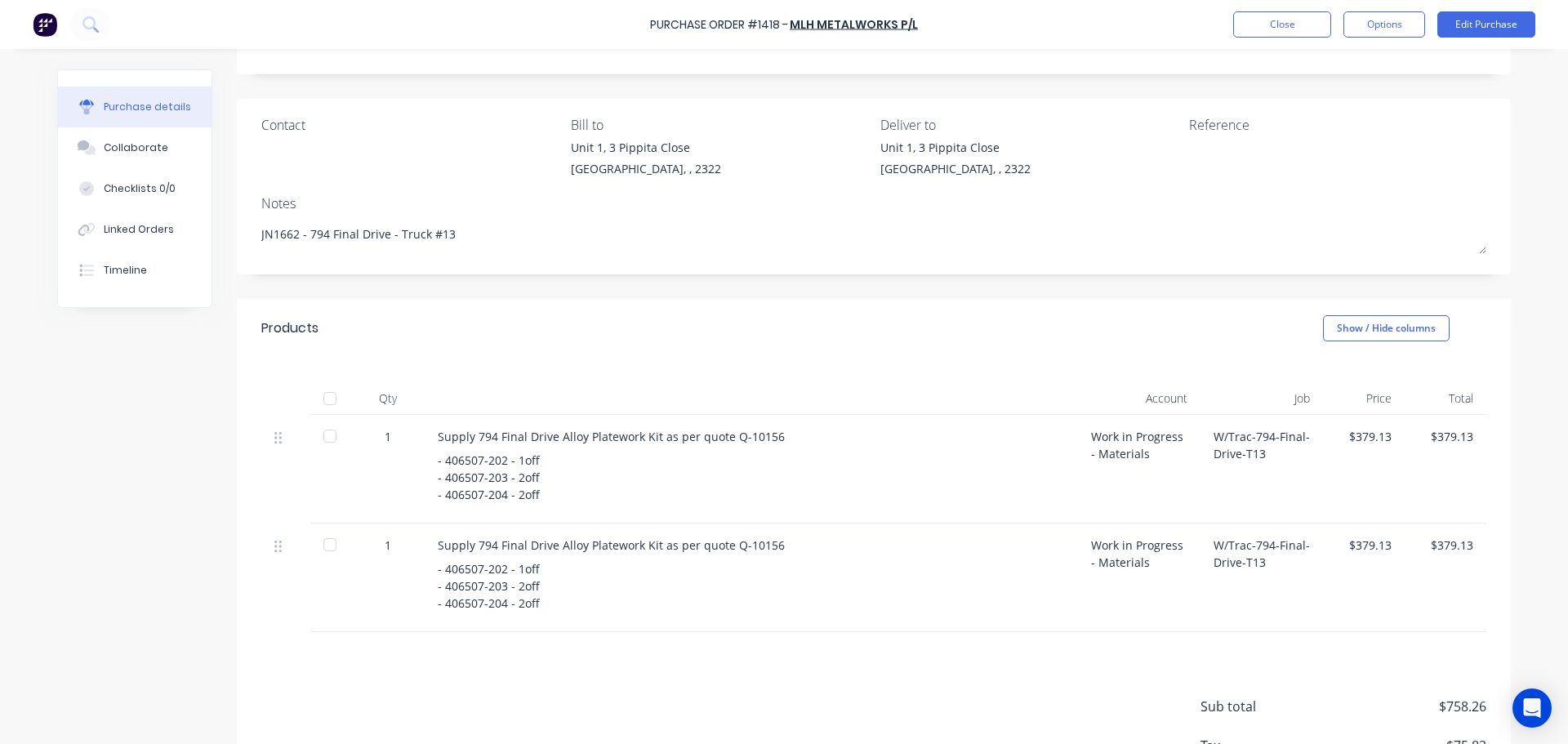
click at [315, 397] on div at bounding box center [329, 398] width 33 height 33
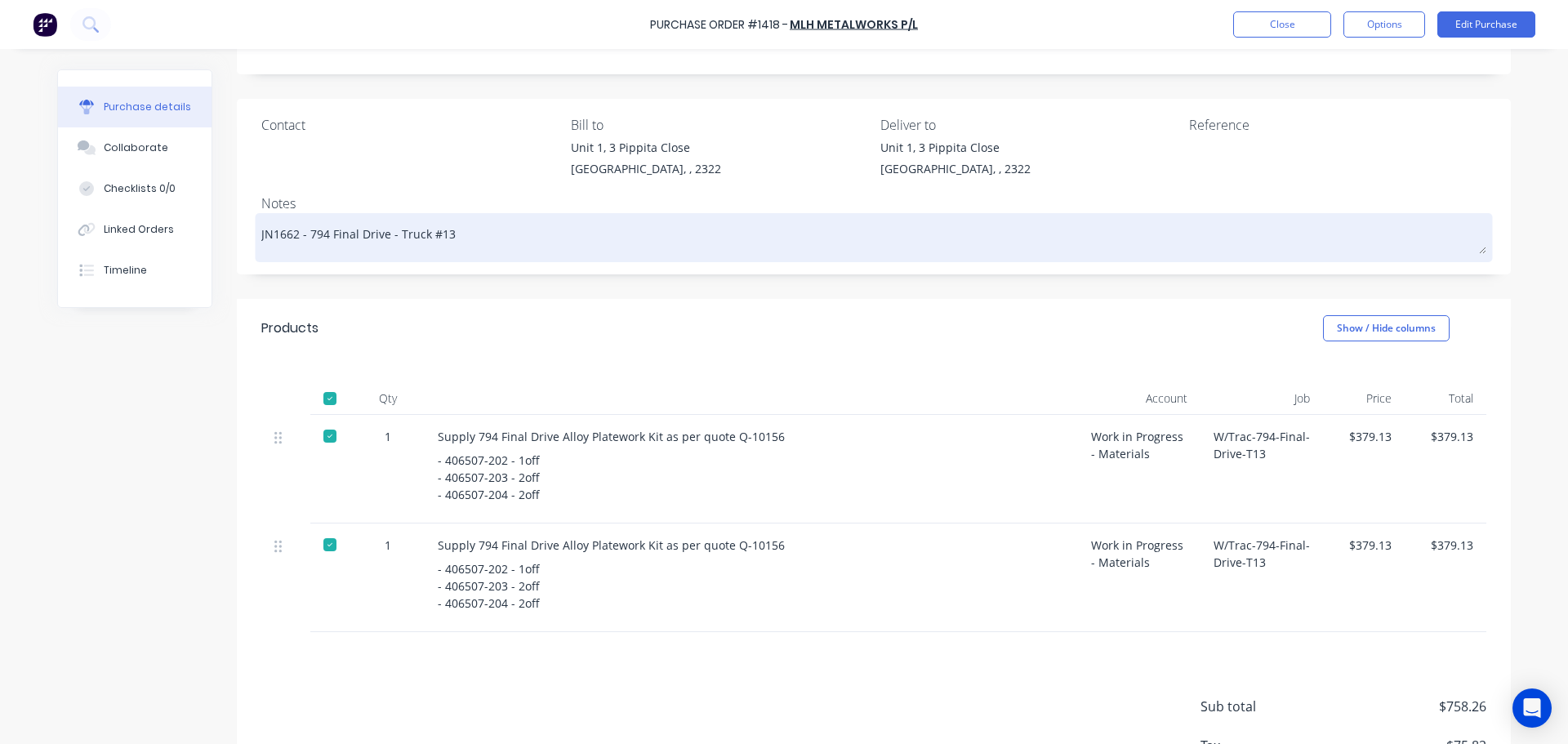
drag, startPoint x: 400, startPoint y: 239, endPoint x: 303, endPoint y: 240, distance: 97.0
click at [303, 240] on textarea "JN1662 - 794 Final Drive - Truck #13" at bounding box center [873, 236] width 1225 height 37
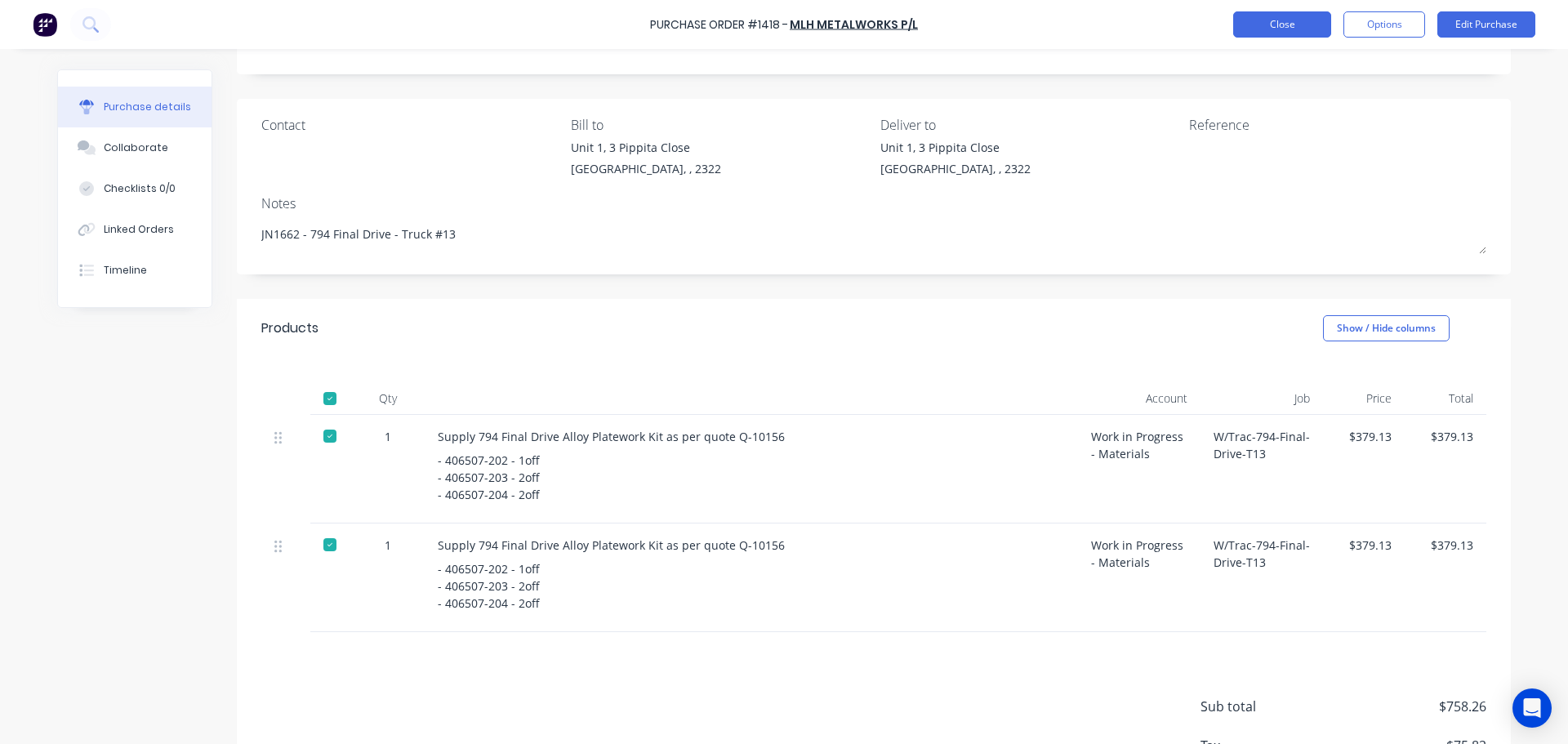
type textarea "x"
click at [1287, 25] on button "Close" at bounding box center [1283, 24] width 98 height 26
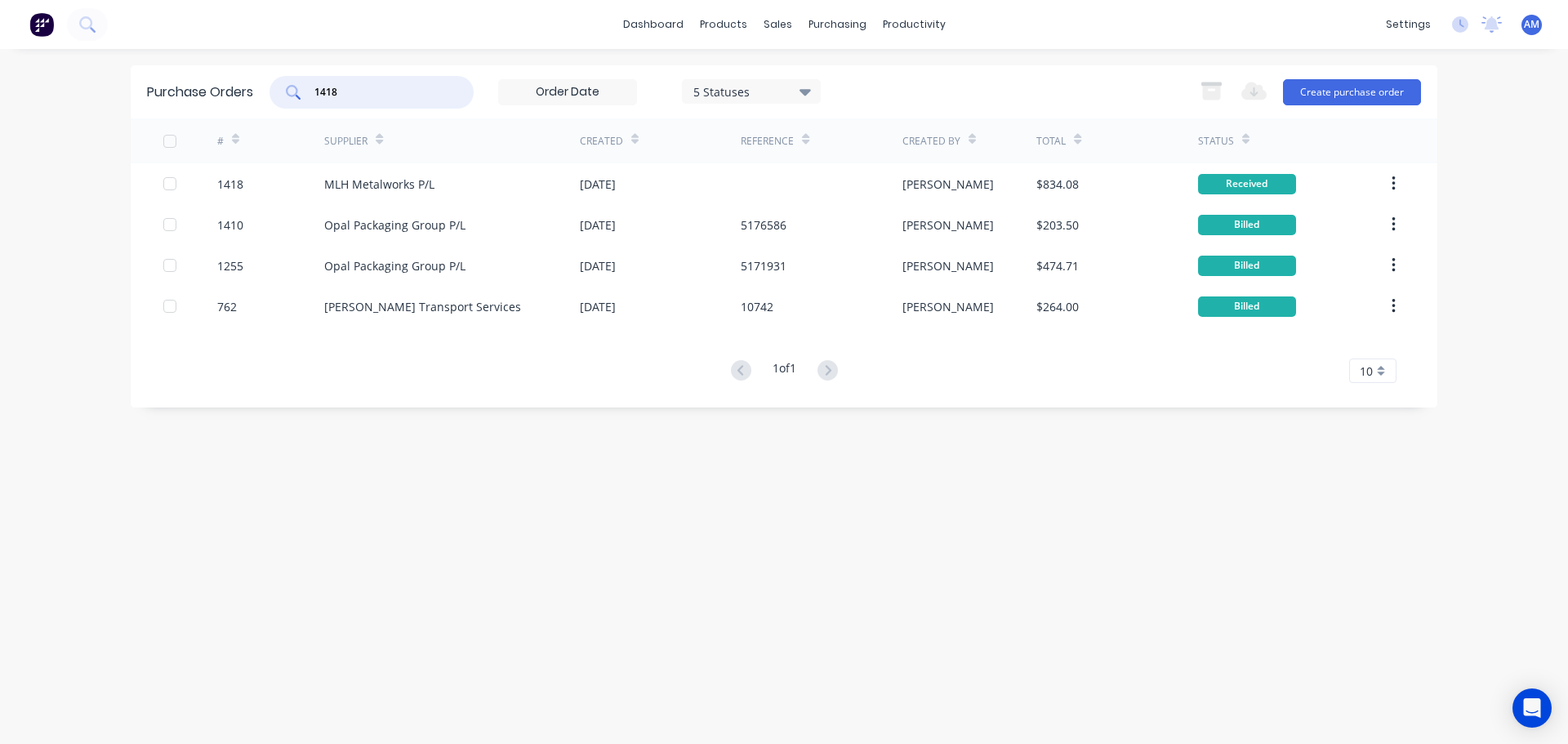
drag, startPoint x: 363, startPoint y: 99, endPoint x: 307, endPoint y: 97, distance: 56.0
click at [307, 97] on div "1418" at bounding box center [371, 92] width 204 height 33
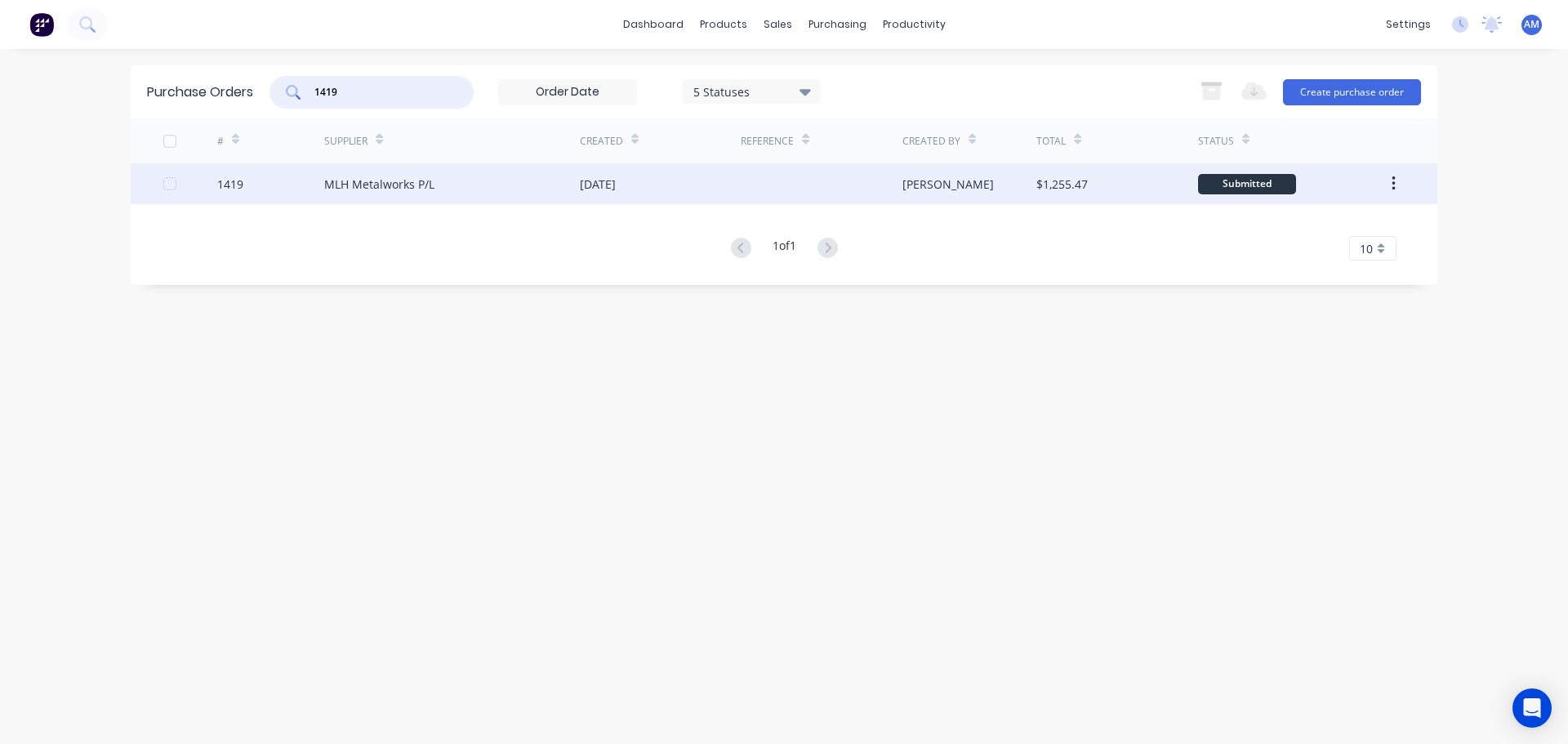
type input "1419"
click at [612, 182] on div "[DATE]" at bounding box center [597, 184] width 36 height 18
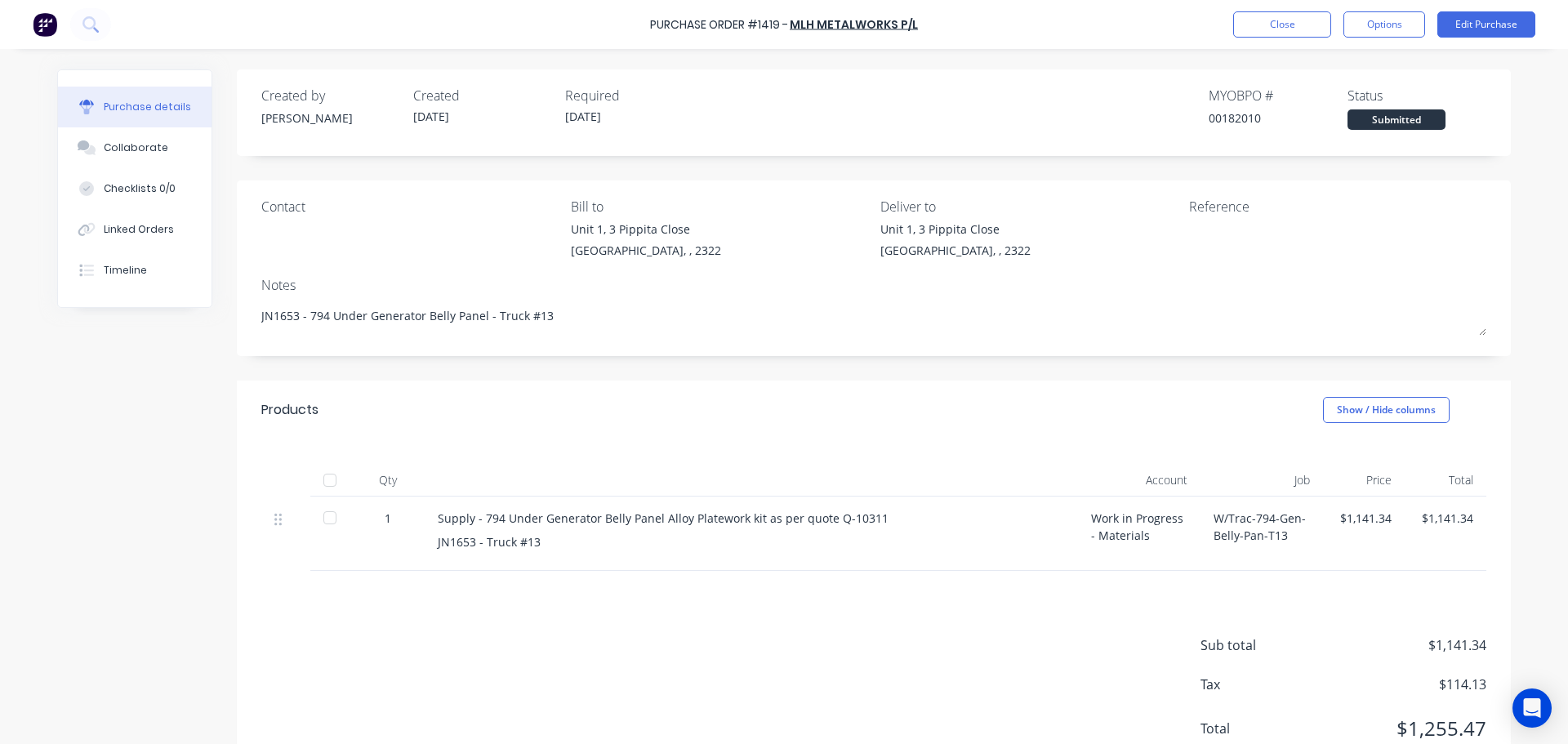
click at [323, 486] on div at bounding box center [329, 480] width 33 height 33
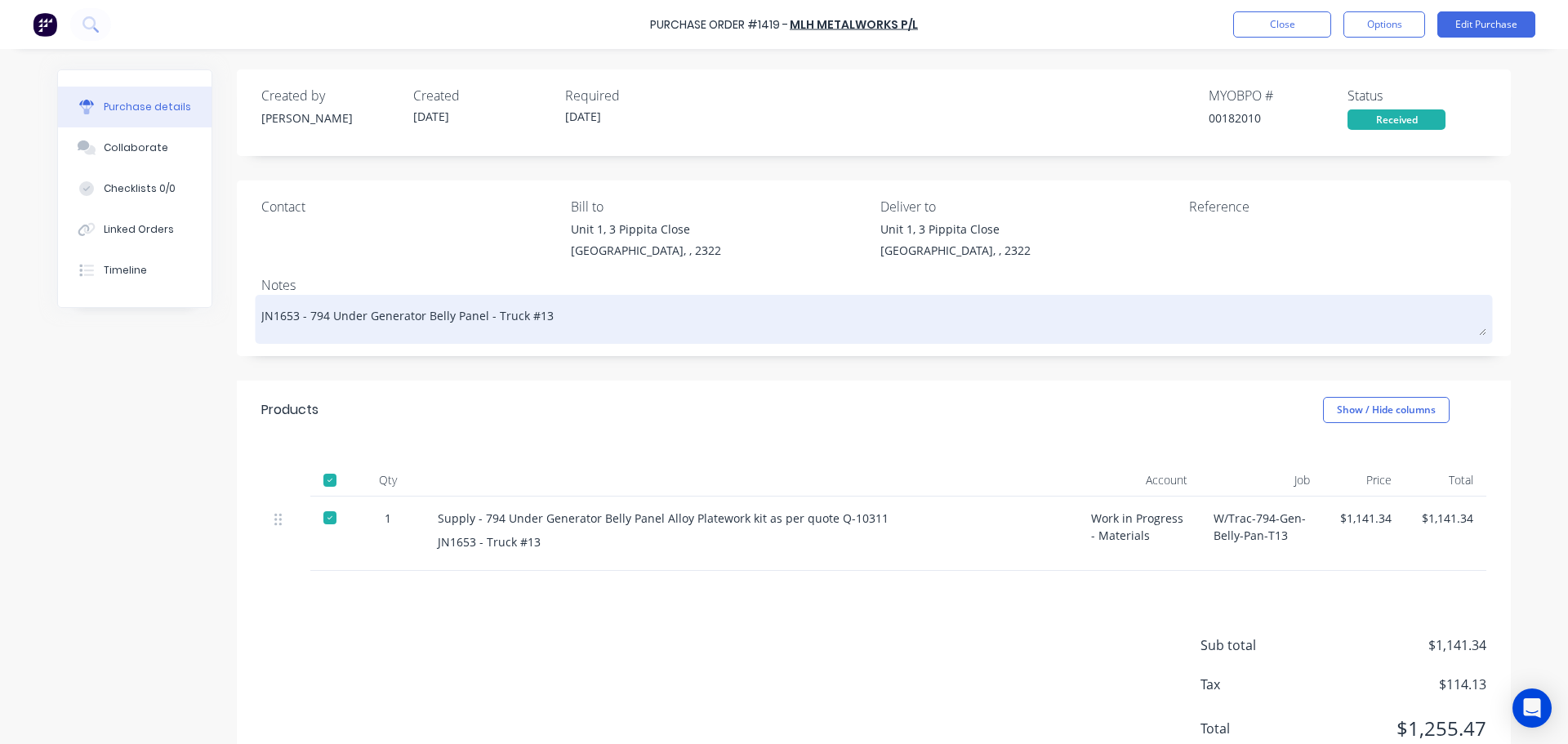
drag, startPoint x: 542, startPoint y: 316, endPoint x: 303, endPoint y: 324, distance: 239.1
click at [303, 324] on textarea "JN1653 - 794 Under Generator Belly Panel - Truck #13" at bounding box center [873, 317] width 1225 height 37
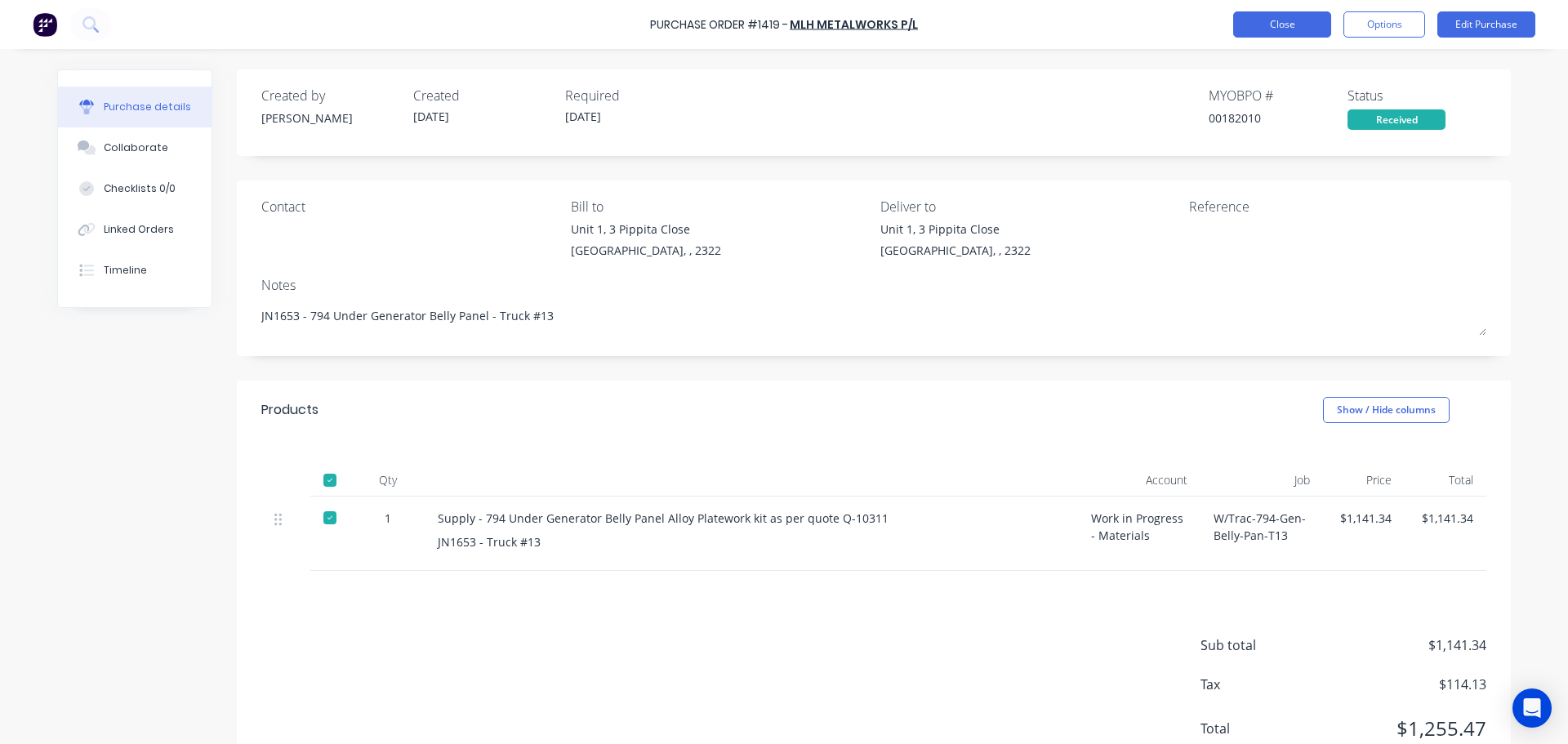
type textarea "x"
click at [1295, 22] on button "Close" at bounding box center [1283, 24] width 98 height 26
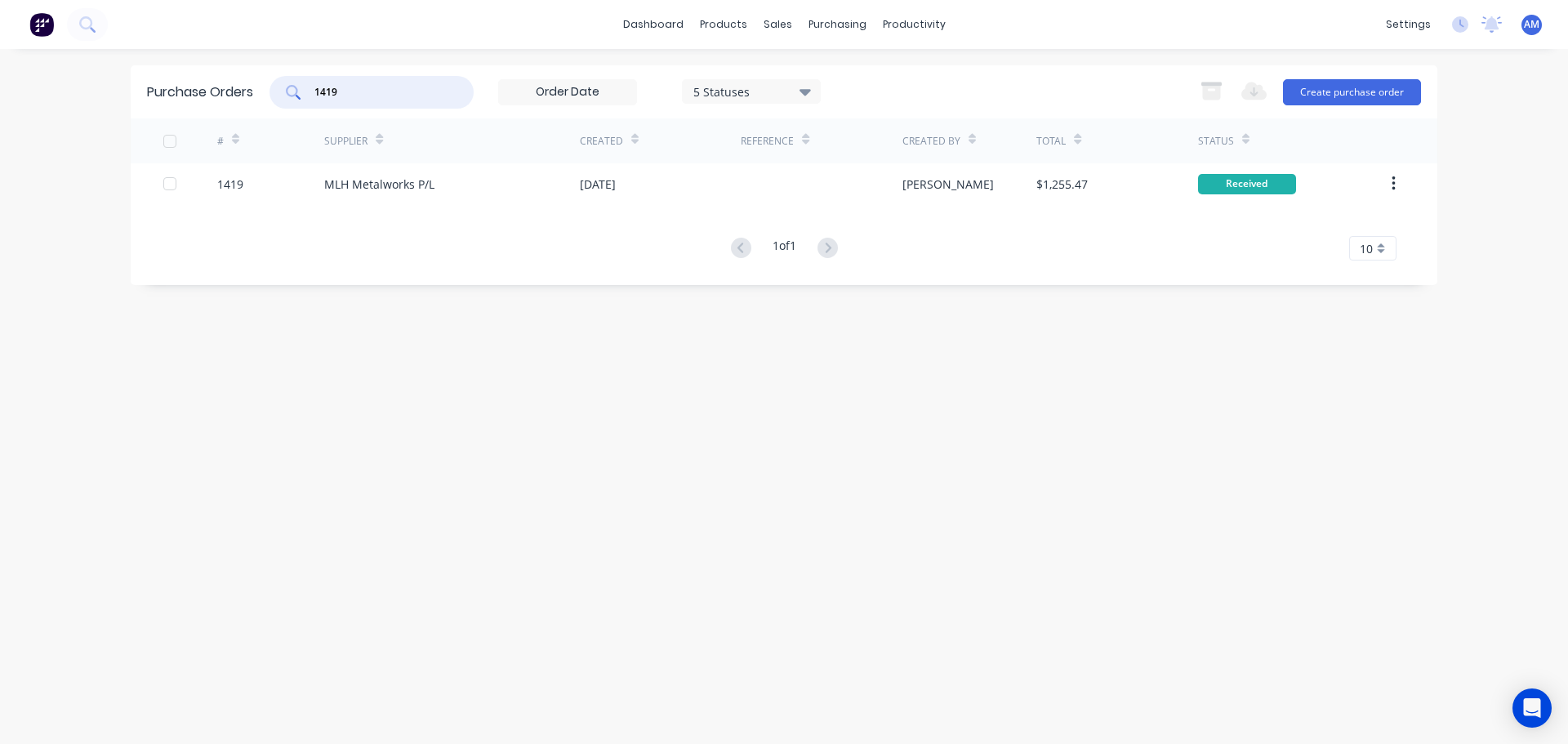
drag, startPoint x: 365, startPoint y: 95, endPoint x: 311, endPoint y: 80, distance: 56.0
click at [311, 80] on div "1419" at bounding box center [371, 92] width 204 height 33
type input "1413"
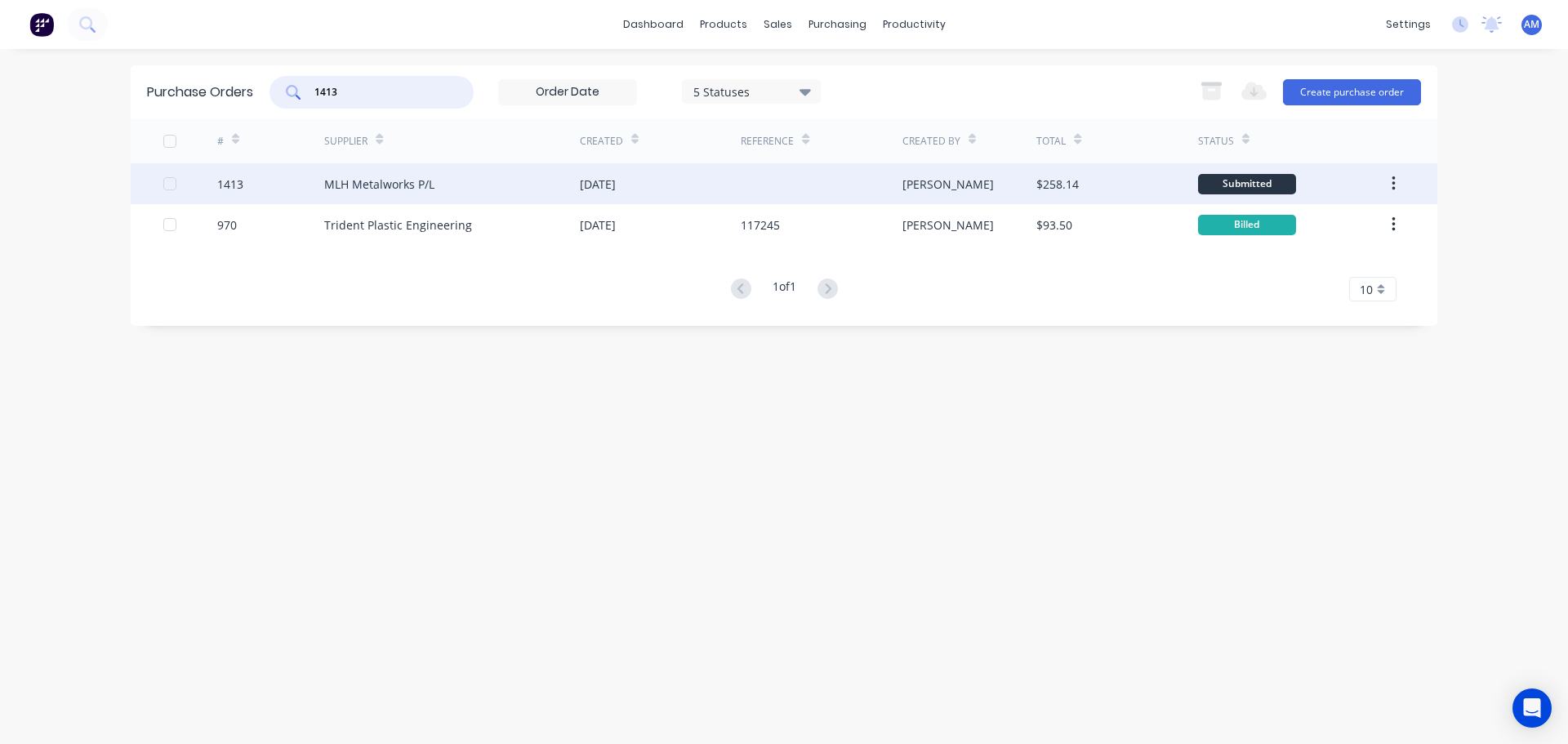
click at [616, 183] on div "[DATE]" at bounding box center [597, 184] width 36 height 18
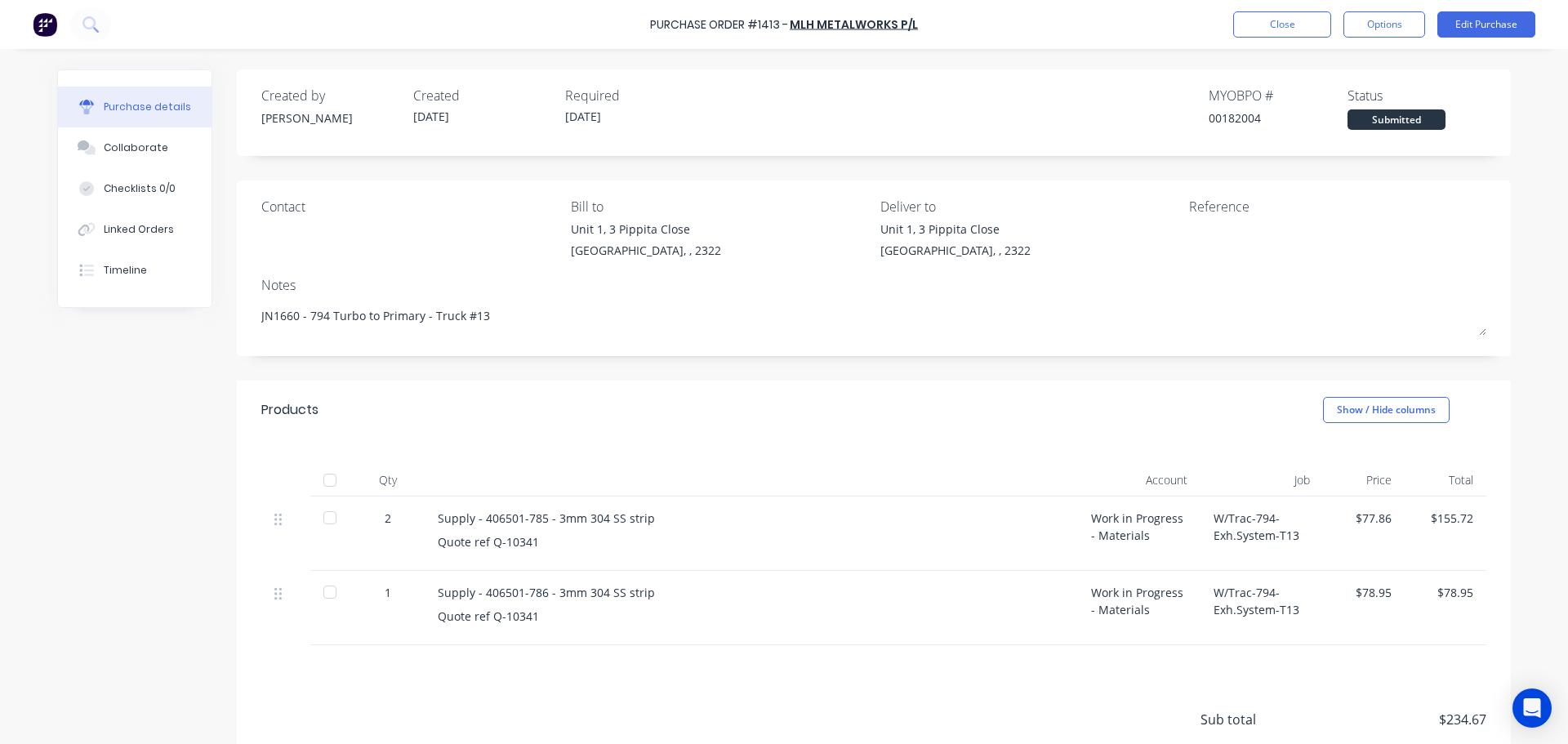
click at [324, 483] on div at bounding box center [329, 480] width 33 height 33
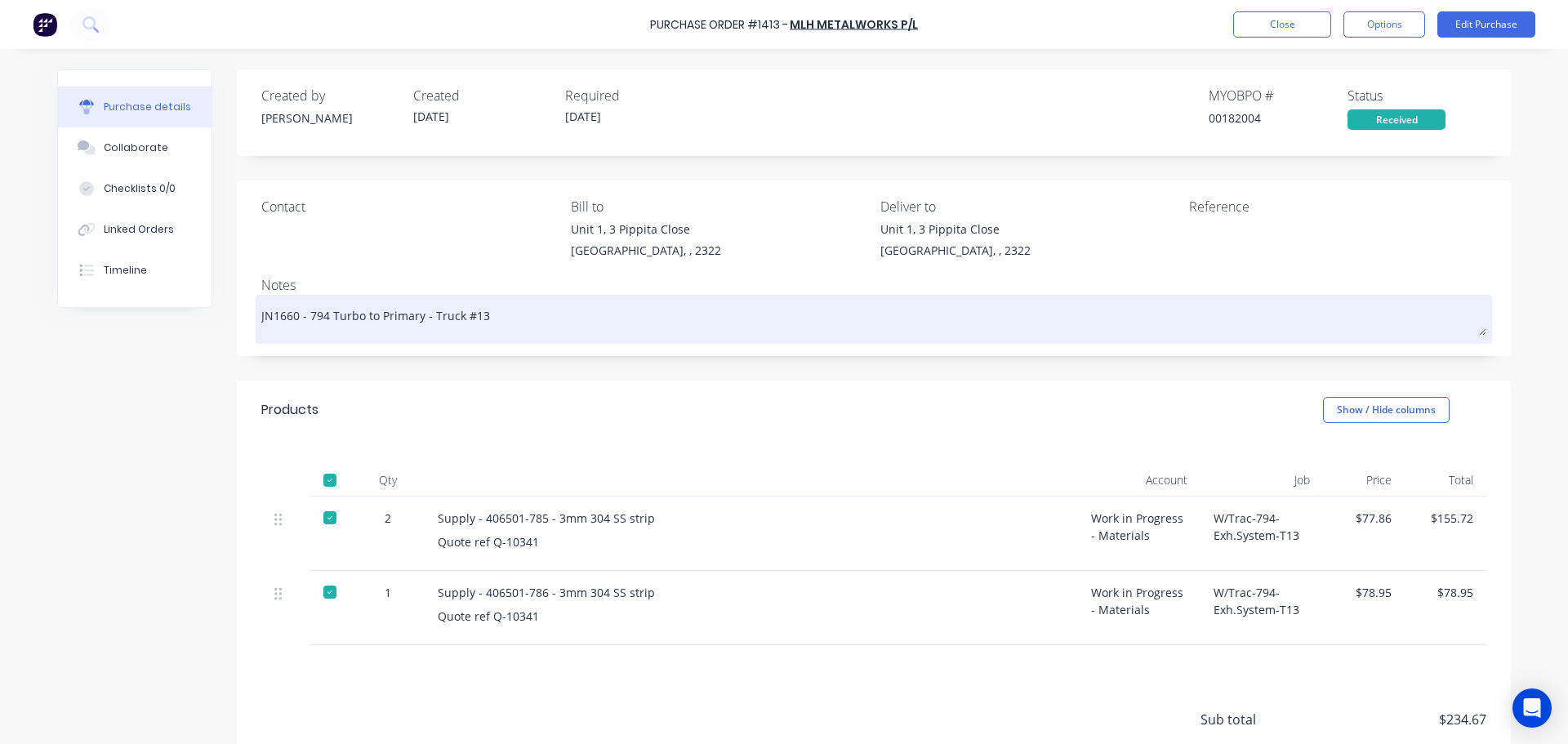
drag, startPoint x: 486, startPoint y: 315, endPoint x: 303, endPoint y: 319, distance: 183.0
click at [303, 319] on textarea "JN1660 - 794 Turbo to Primary - Truck #13" at bounding box center [873, 317] width 1225 height 37
paste textarea "Under Generator Belly Panel"
type textarea "x"
type textarea "JN1660 - 794 Under Generator Belly Panel - Truck #13"
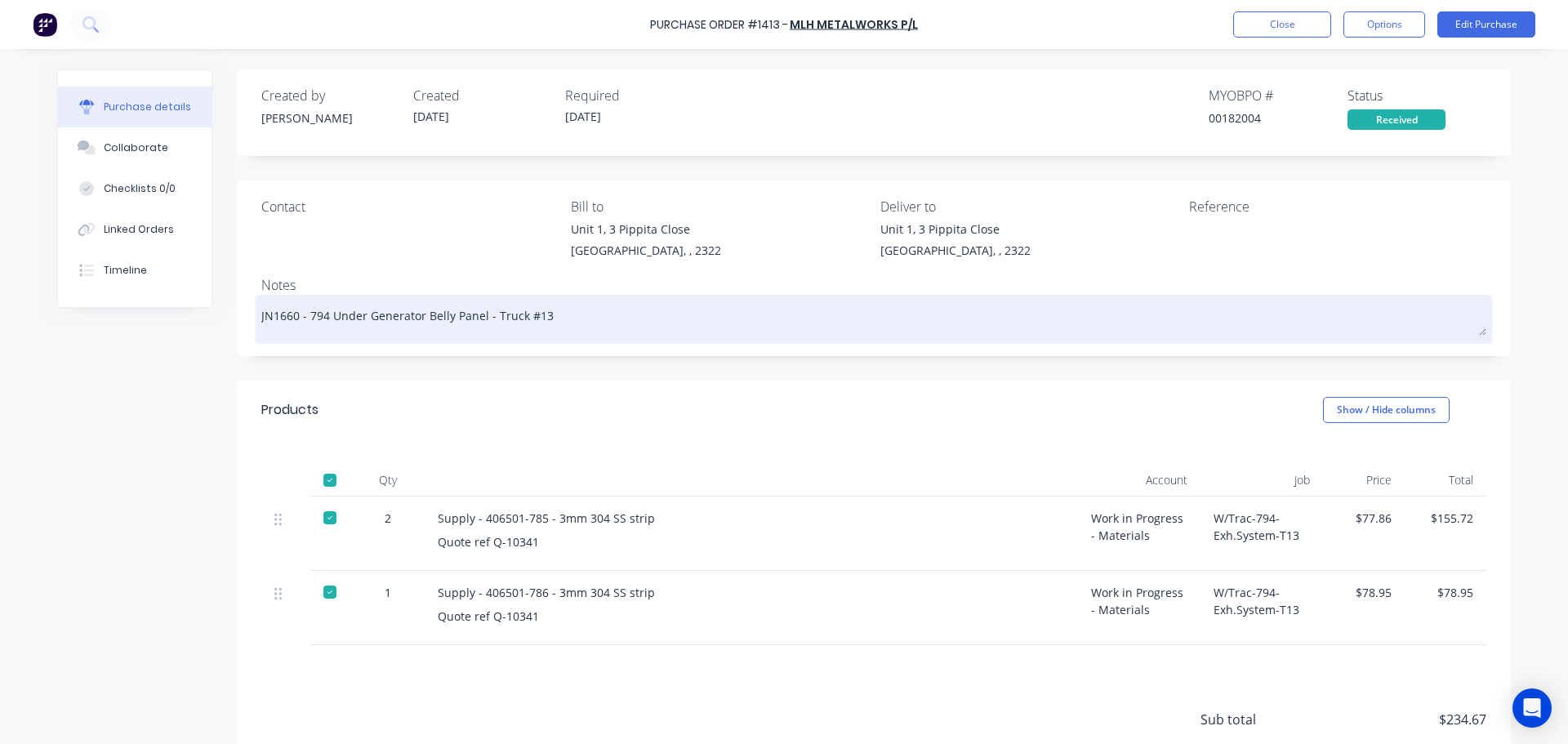
type textarea "x"
drag, startPoint x: 575, startPoint y: 310, endPoint x: 302, endPoint y: 309, distance: 273.0
click at [302, 309] on textarea "JN1660 - 794 Under Generator Belly Panel - Truck #13" at bounding box center [873, 317] width 1225 height 37
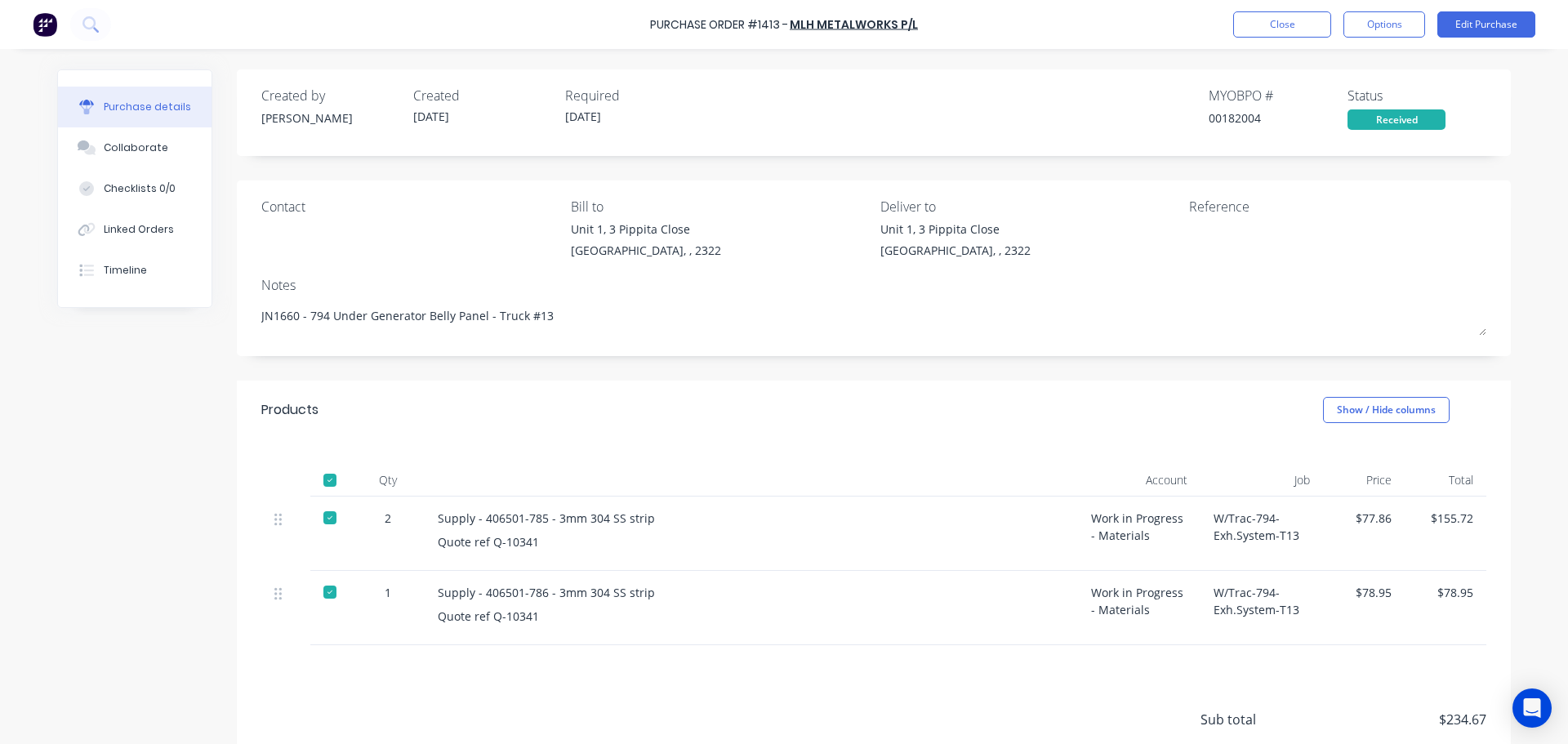
type textarea "JN1660 - 794 Under Generator Belly Panel - Truck #13"
type textarea "x"
type textarea "JN1660 - 794 Under Generator Belly Panel - Truck #13"
type textarea "x"
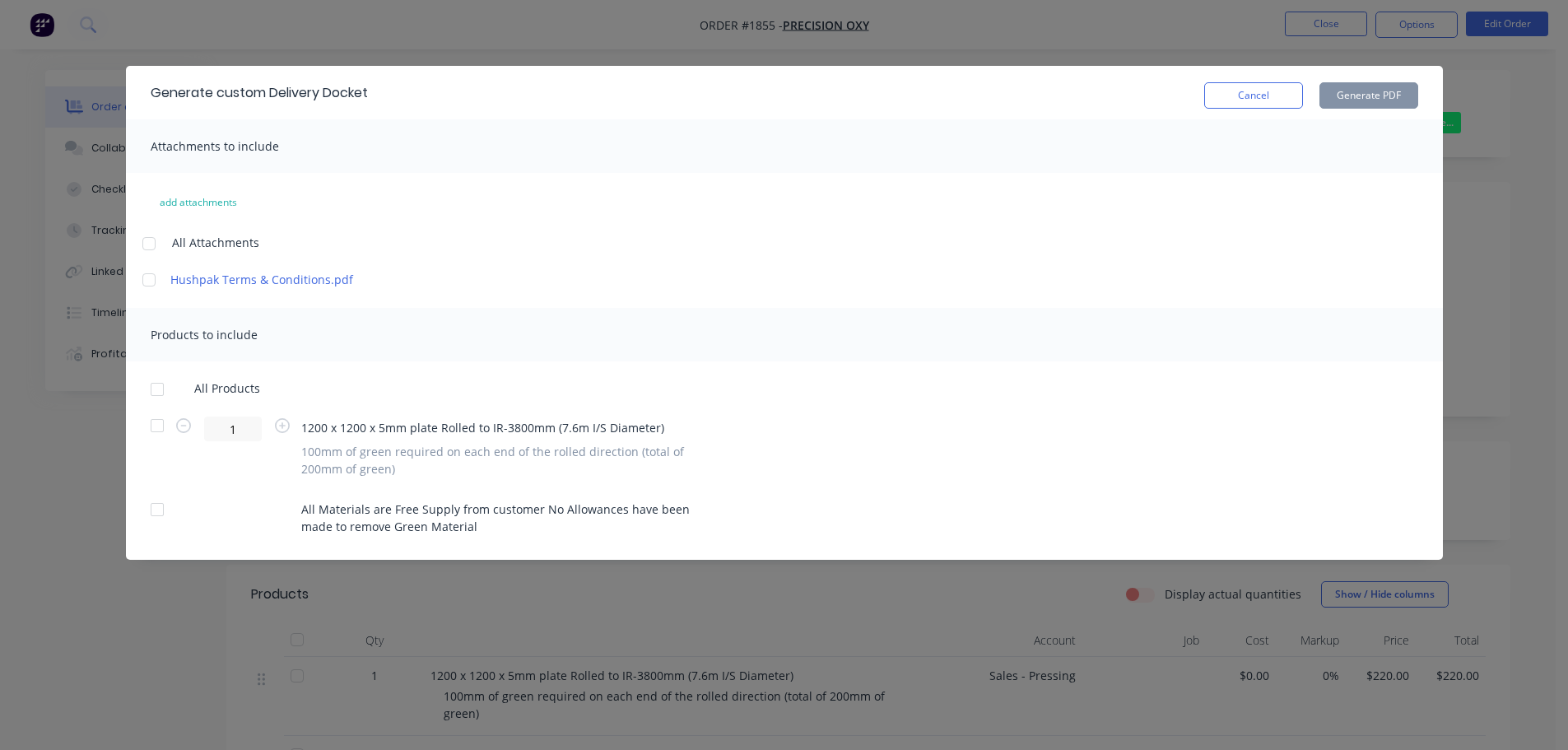
click at [1238, 93] on button "Cancel" at bounding box center [1254, 95] width 99 height 26
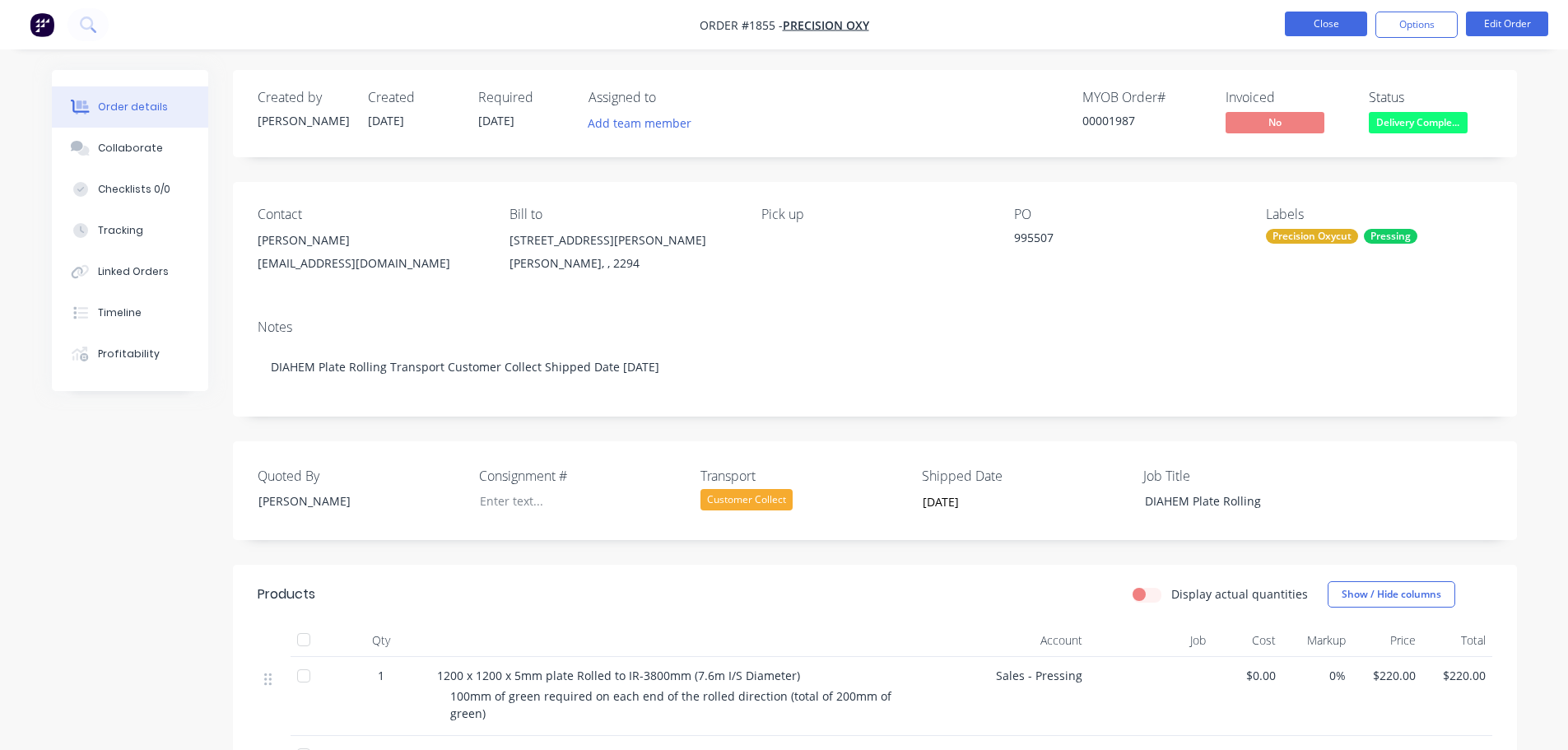
click at [1303, 25] on button "Close" at bounding box center [1326, 24] width 82 height 24
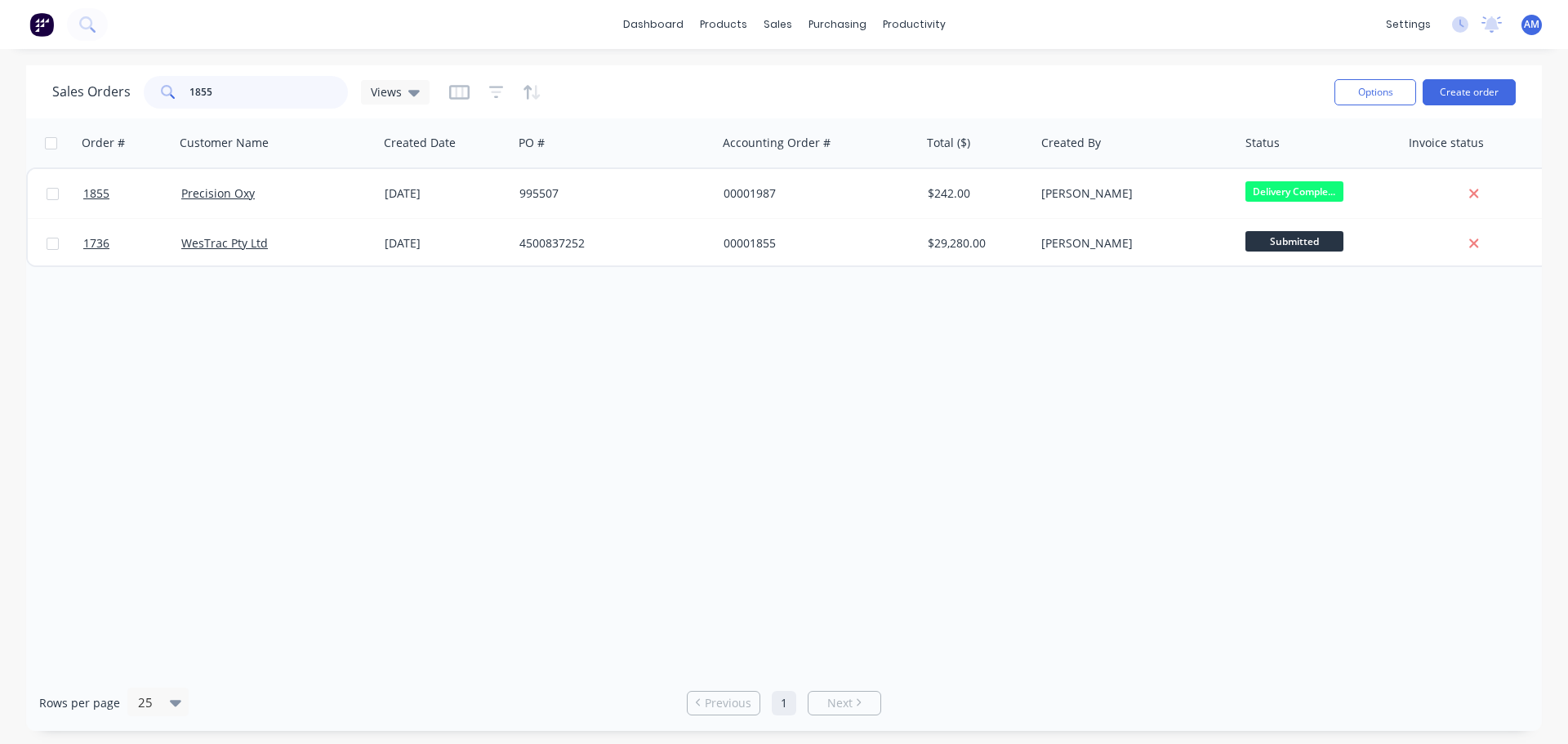
drag, startPoint x: 264, startPoint y: 87, endPoint x: 170, endPoint y: 96, distance: 94.4
click at [170, 96] on div "1855" at bounding box center [245, 92] width 204 height 33
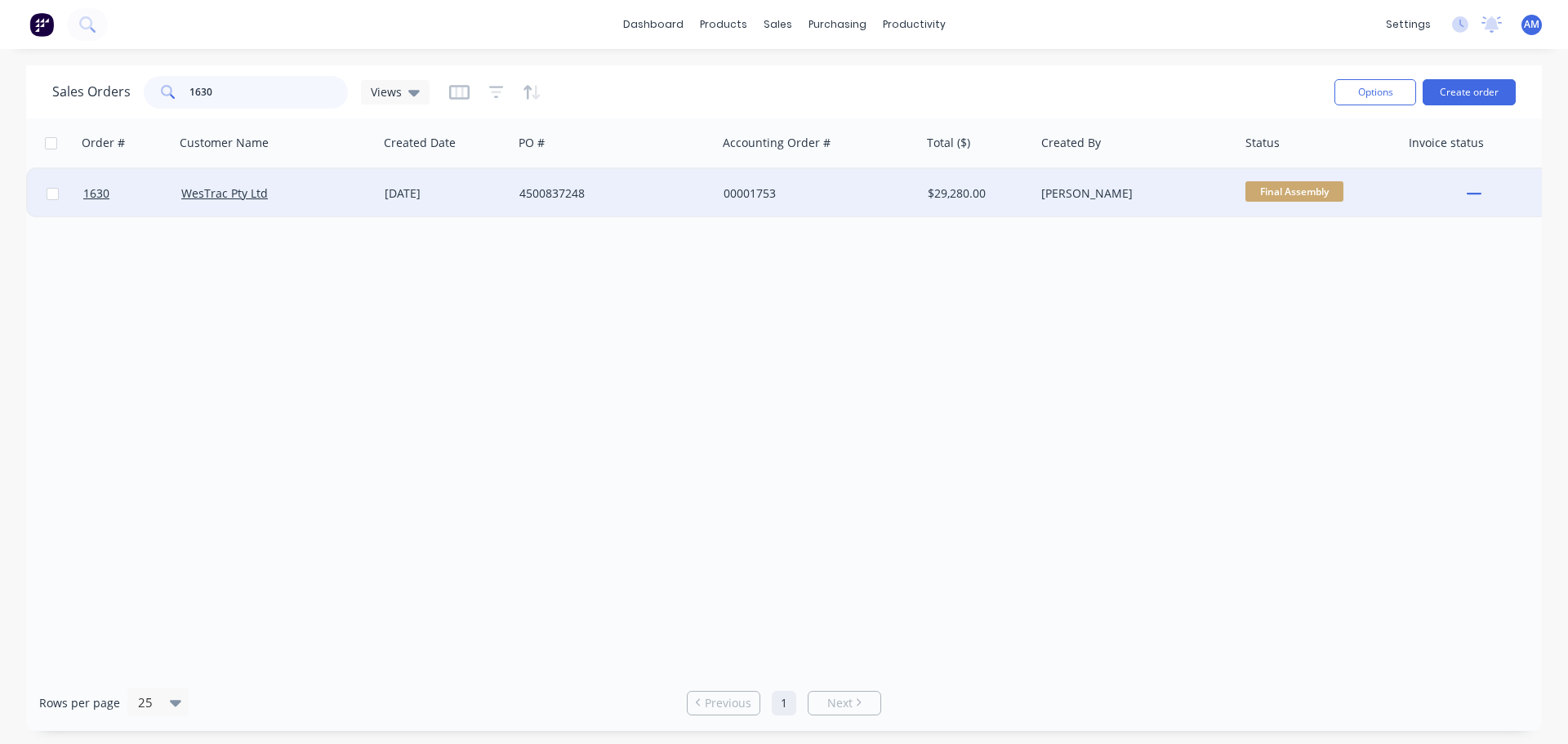
type input "1630"
click at [464, 190] on div "[DATE]" at bounding box center [445, 194] width 122 height 17
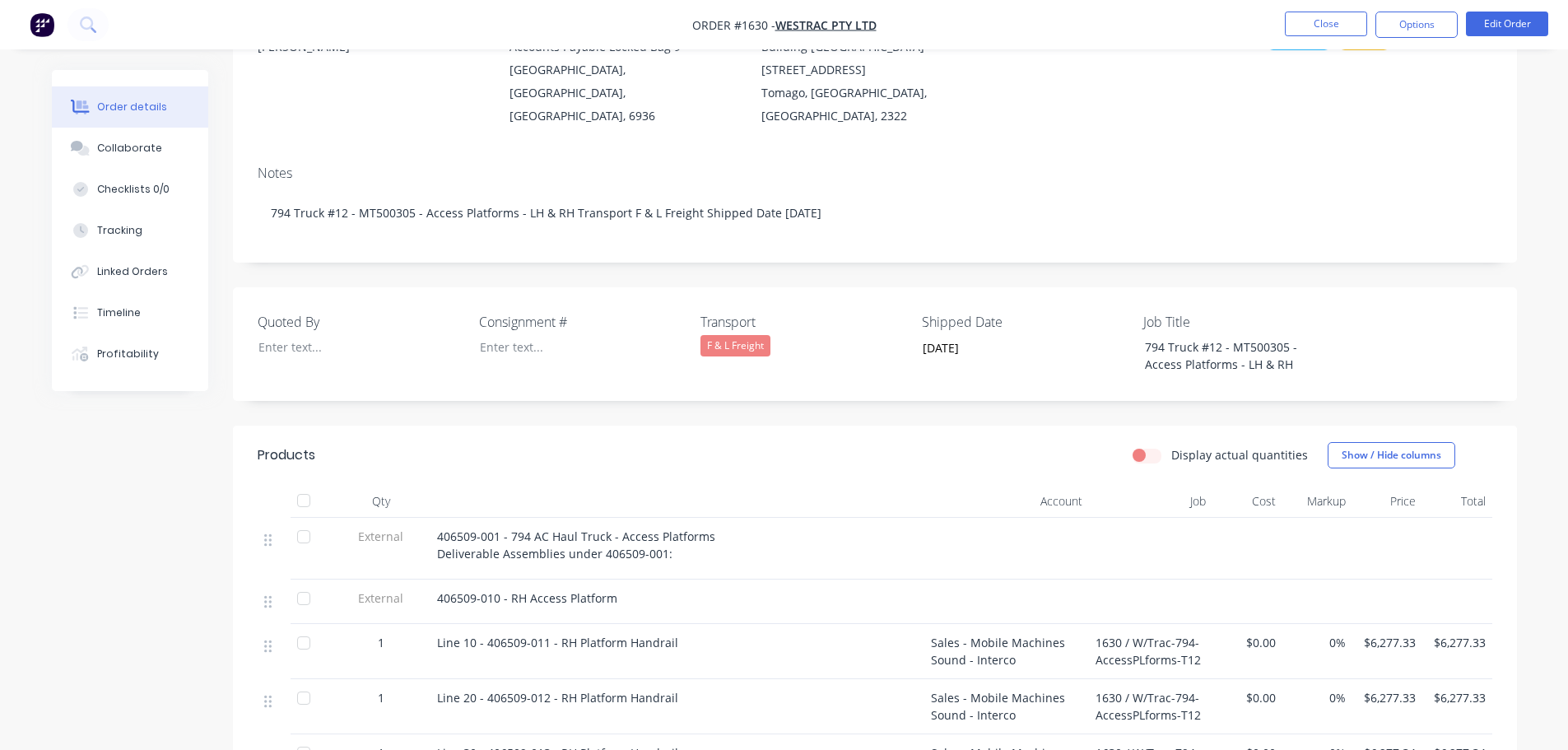
scroll to position [165, 0]
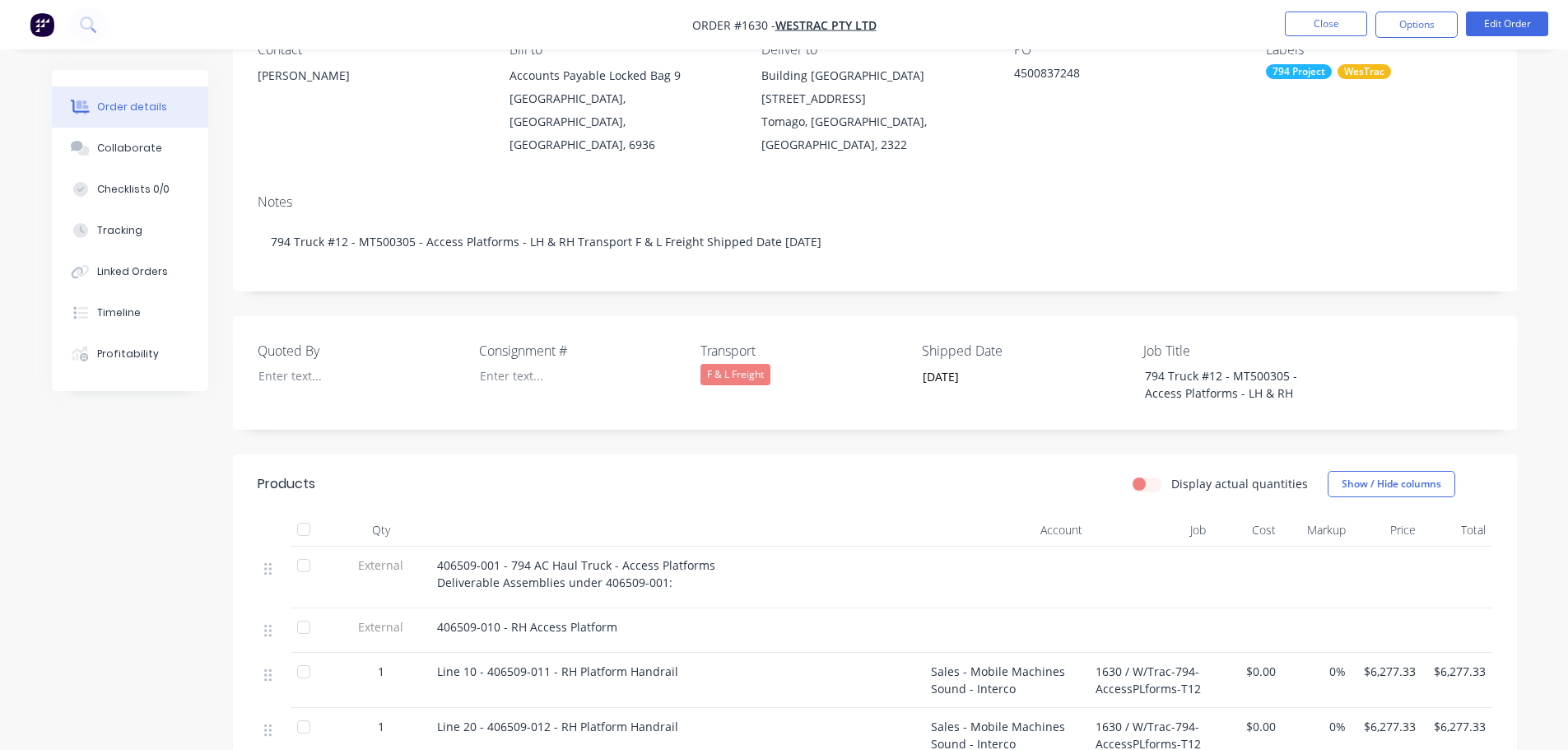
click at [300, 513] on div at bounding box center [303, 529] width 33 height 33
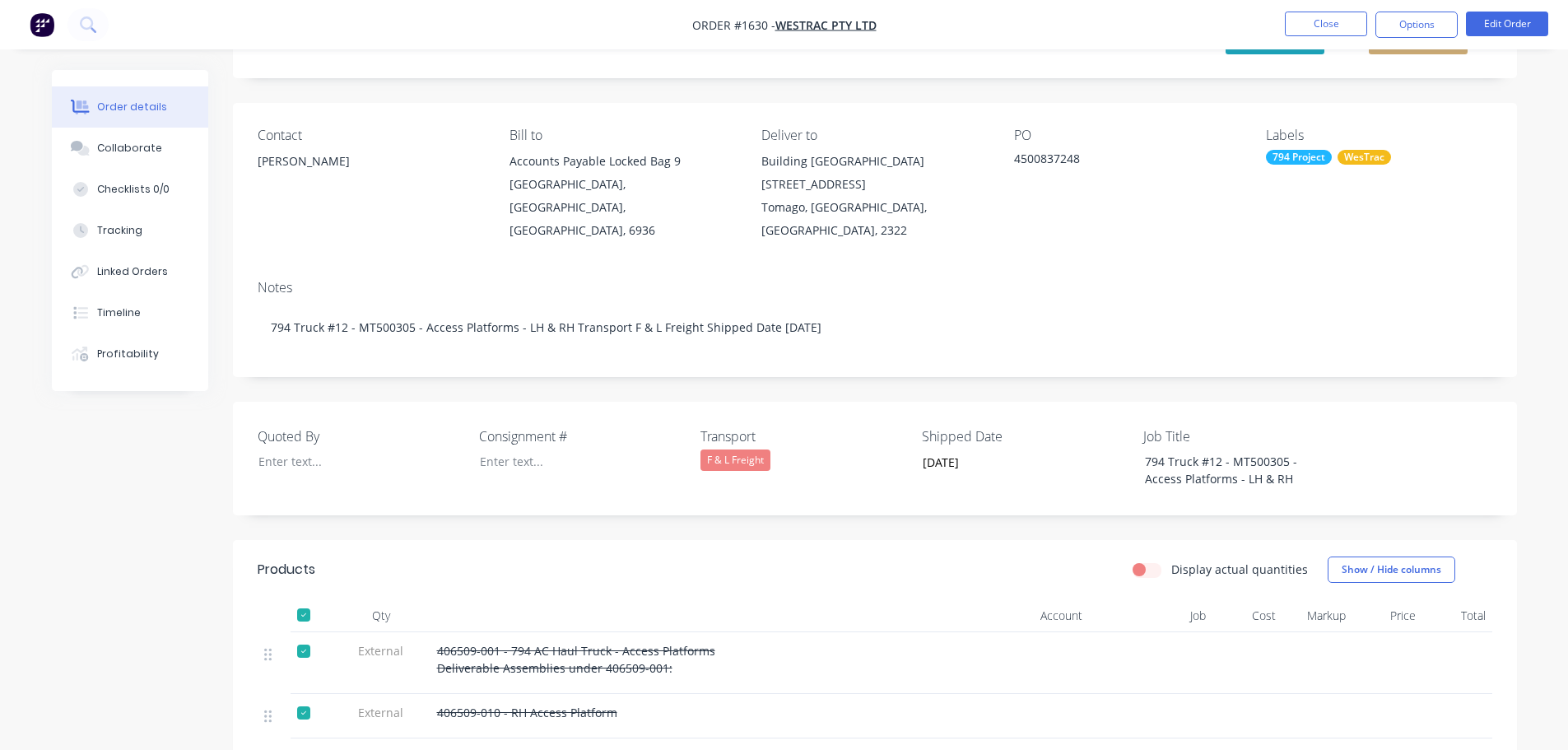
scroll to position [0, 0]
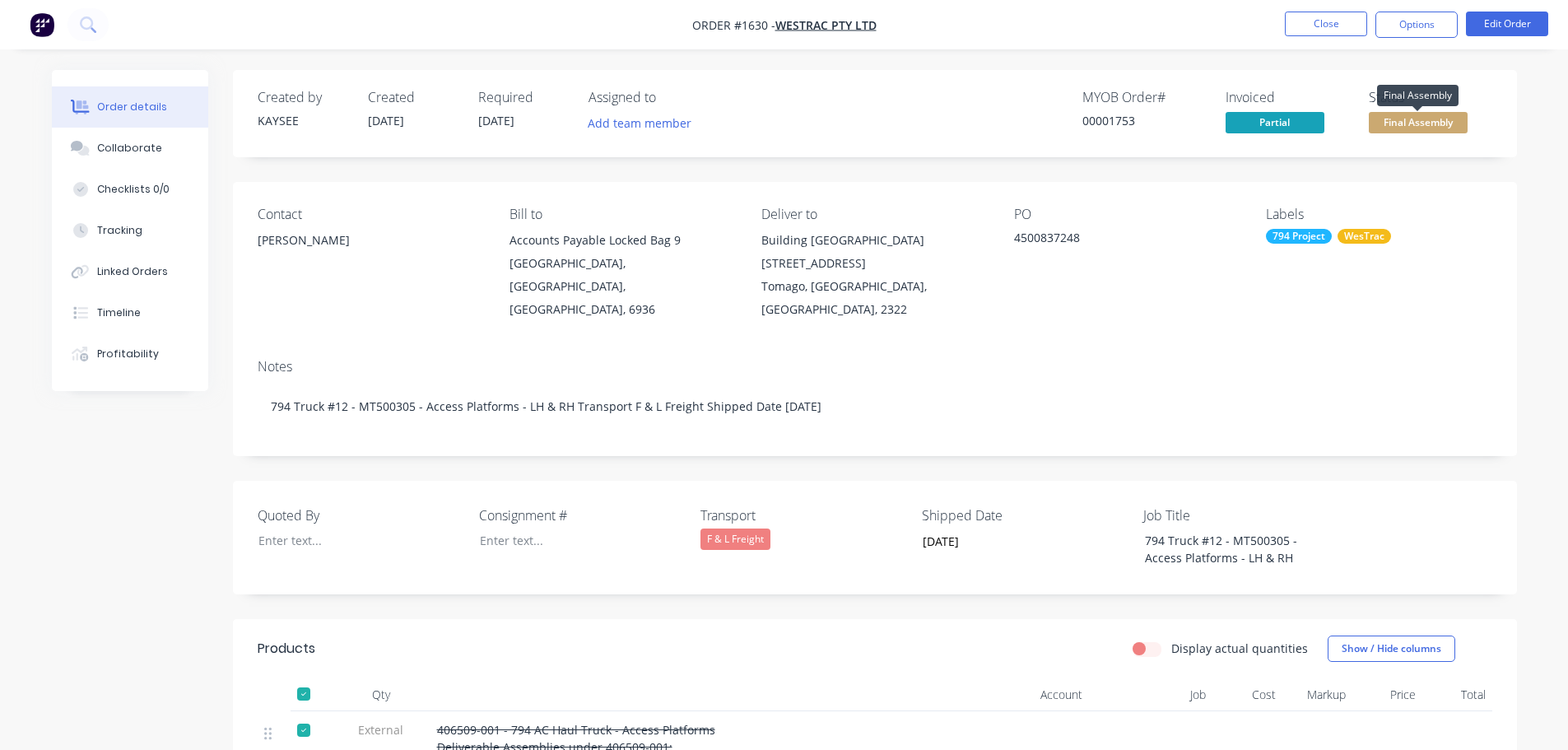
click at [1431, 114] on span "Final Assembly" at bounding box center [1418, 122] width 99 height 20
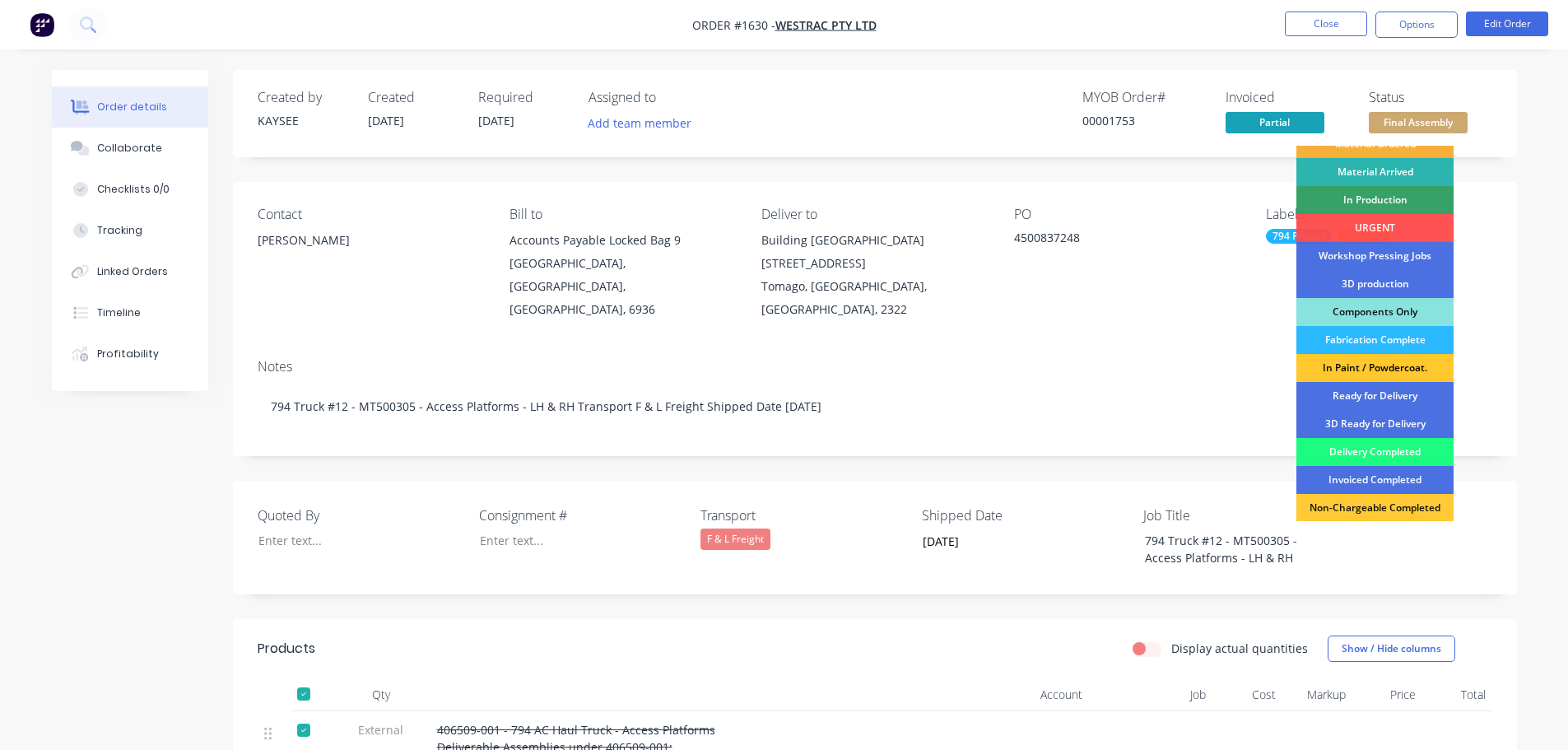
scroll to position [165, 0]
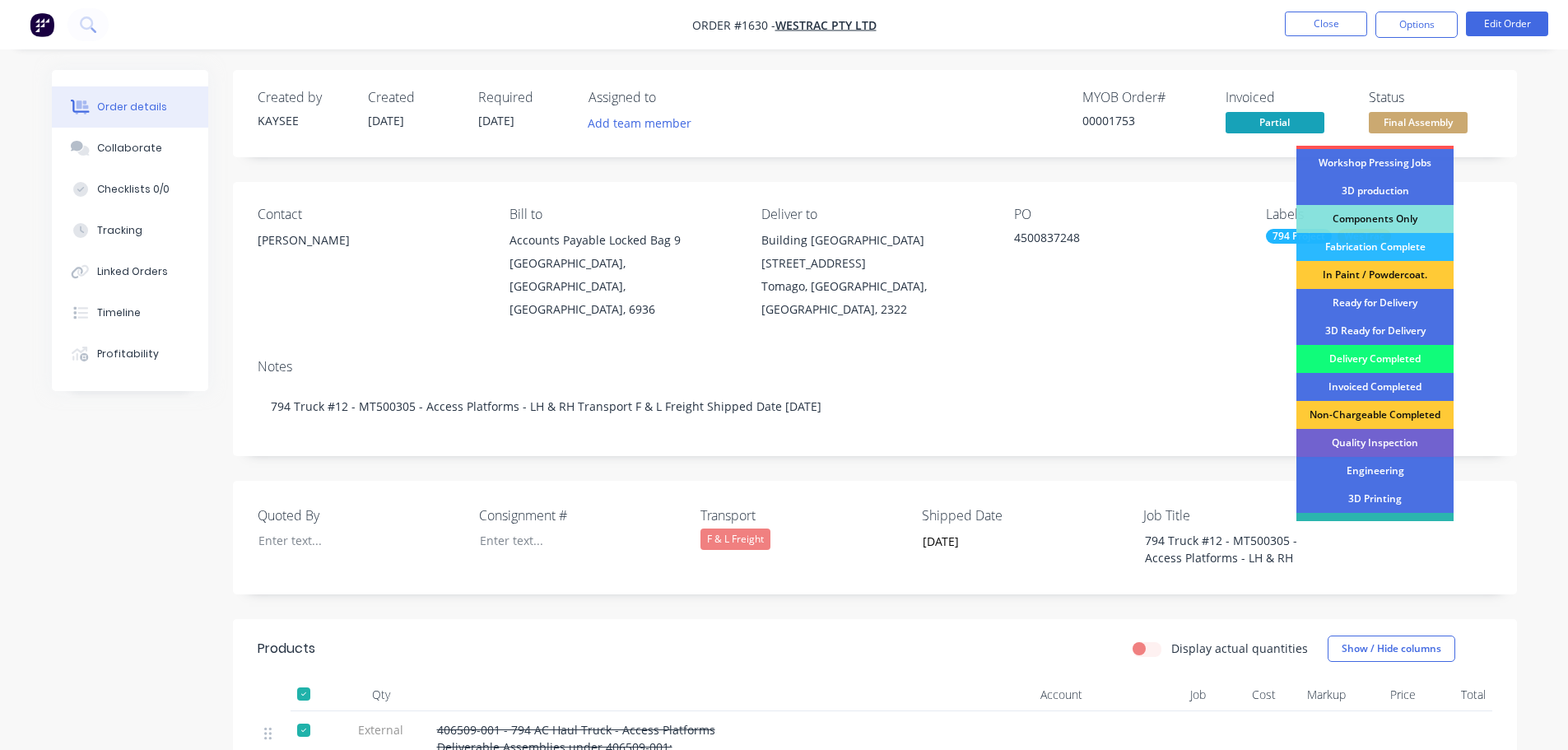
click at [1360, 358] on div "Delivery Completed" at bounding box center [1375, 358] width 157 height 28
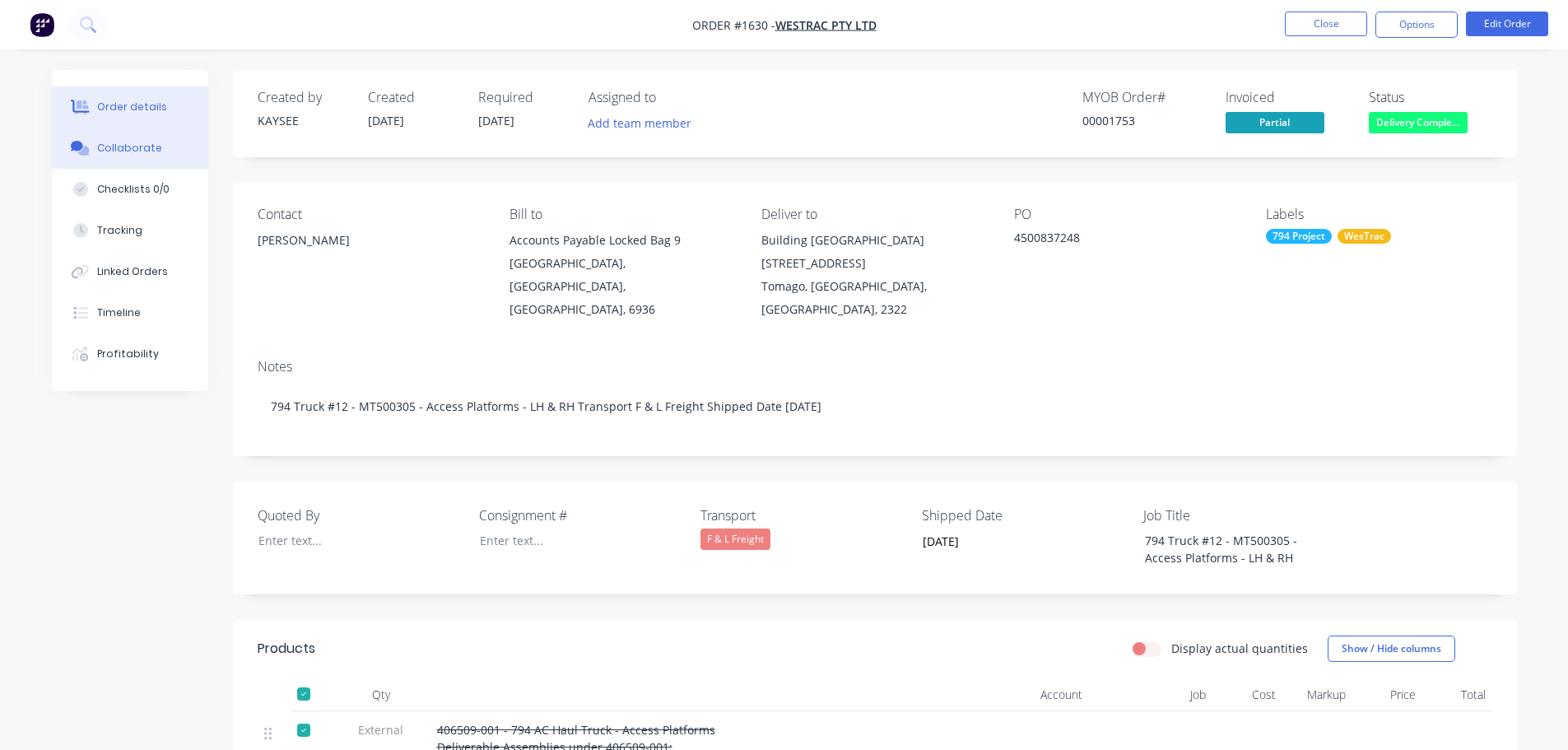
click at [145, 145] on div "Collaborate" at bounding box center [129, 148] width 65 height 15
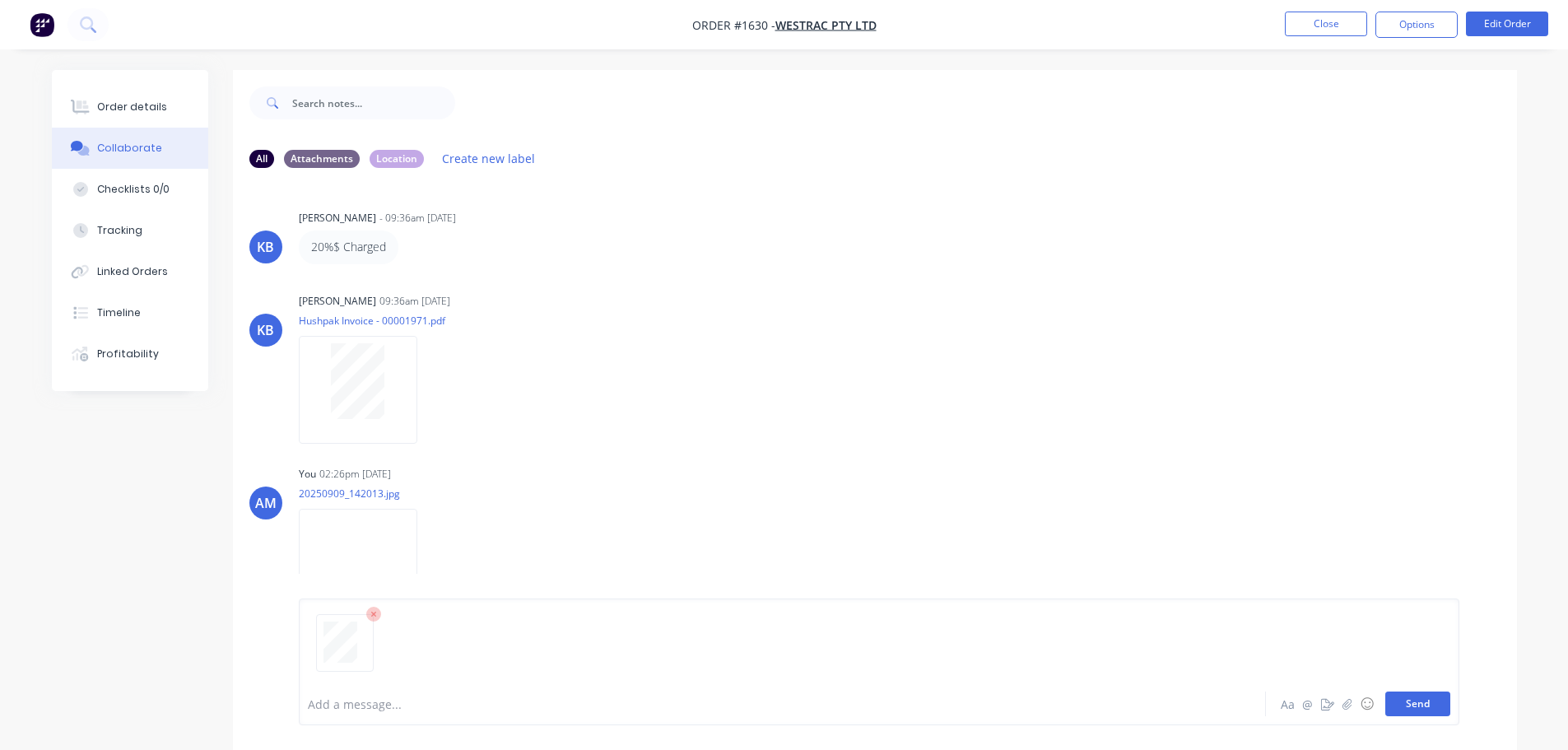
click at [1437, 700] on button "Send" at bounding box center [1417, 704] width 65 height 24
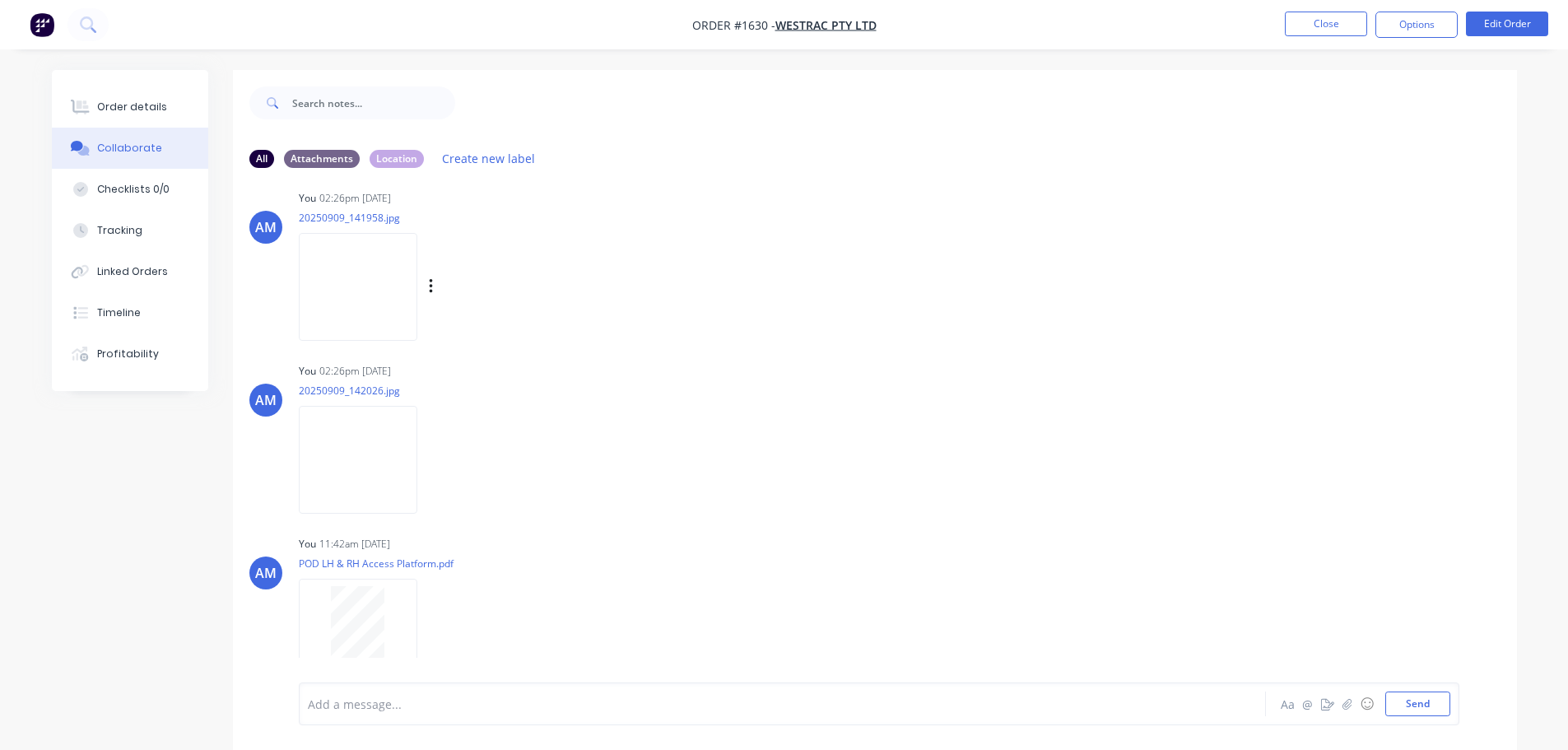
scroll to position [806, 0]
click at [1408, 288] on div "AM You 02:26pm 09/09/25 20250909_141958.jpg Labels Download Delete" at bounding box center [875, 249] width 1284 height 148
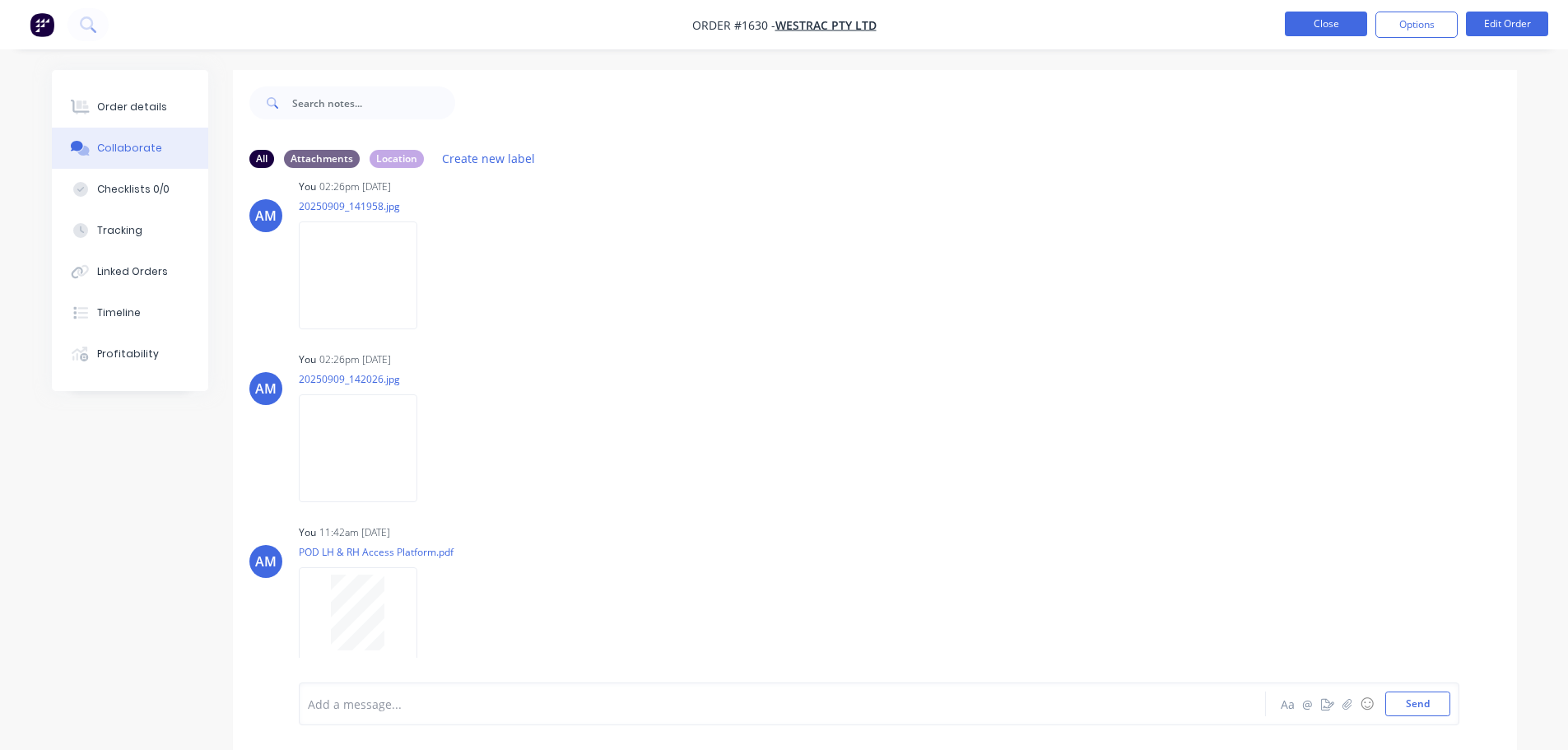
click at [1322, 20] on button "Close" at bounding box center [1326, 24] width 82 height 24
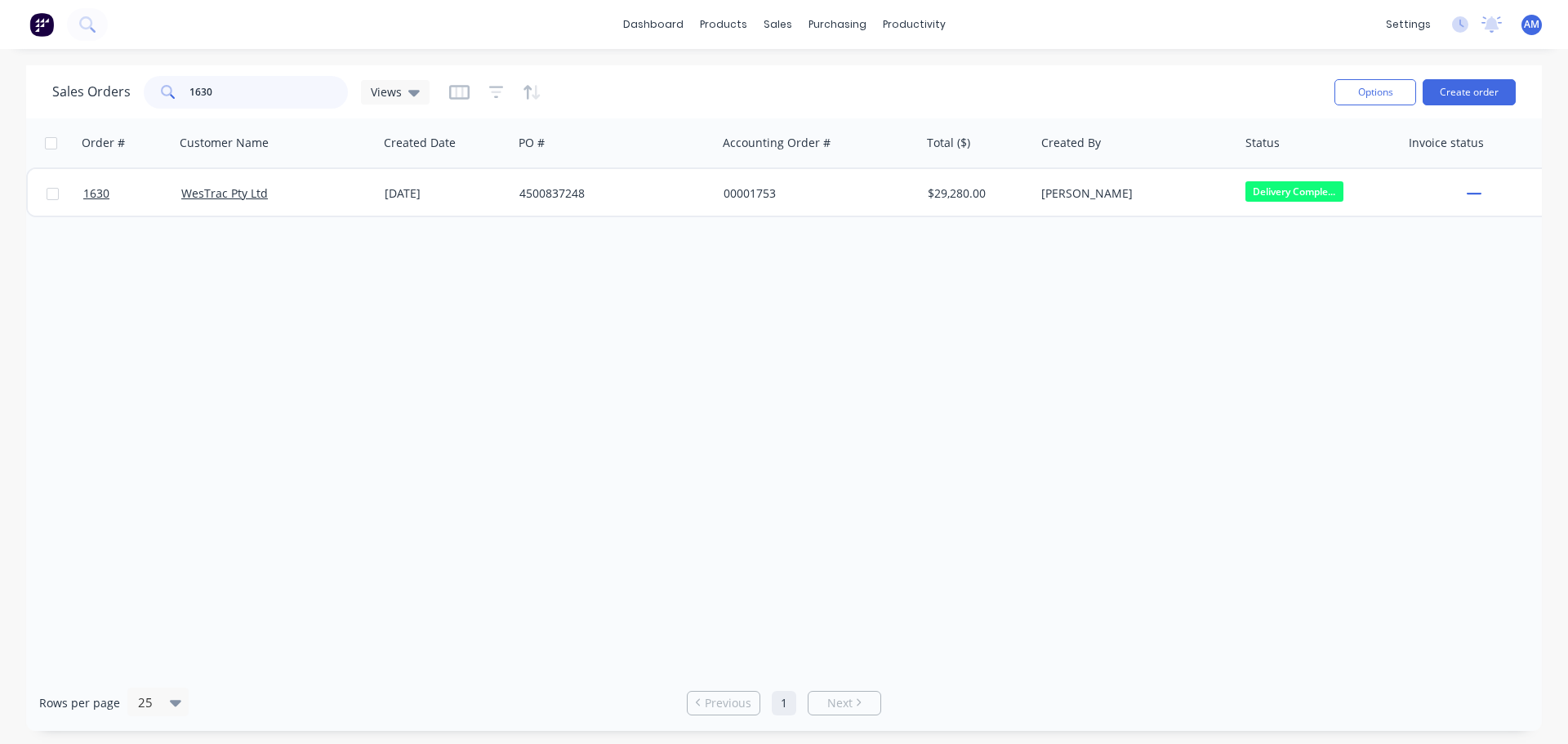
drag, startPoint x: 224, startPoint y: 89, endPoint x: 177, endPoint y: 84, distance: 47.3
click at [177, 84] on div "1630" at bounding box center [245, 92] width 204 height 33
type input "1778"
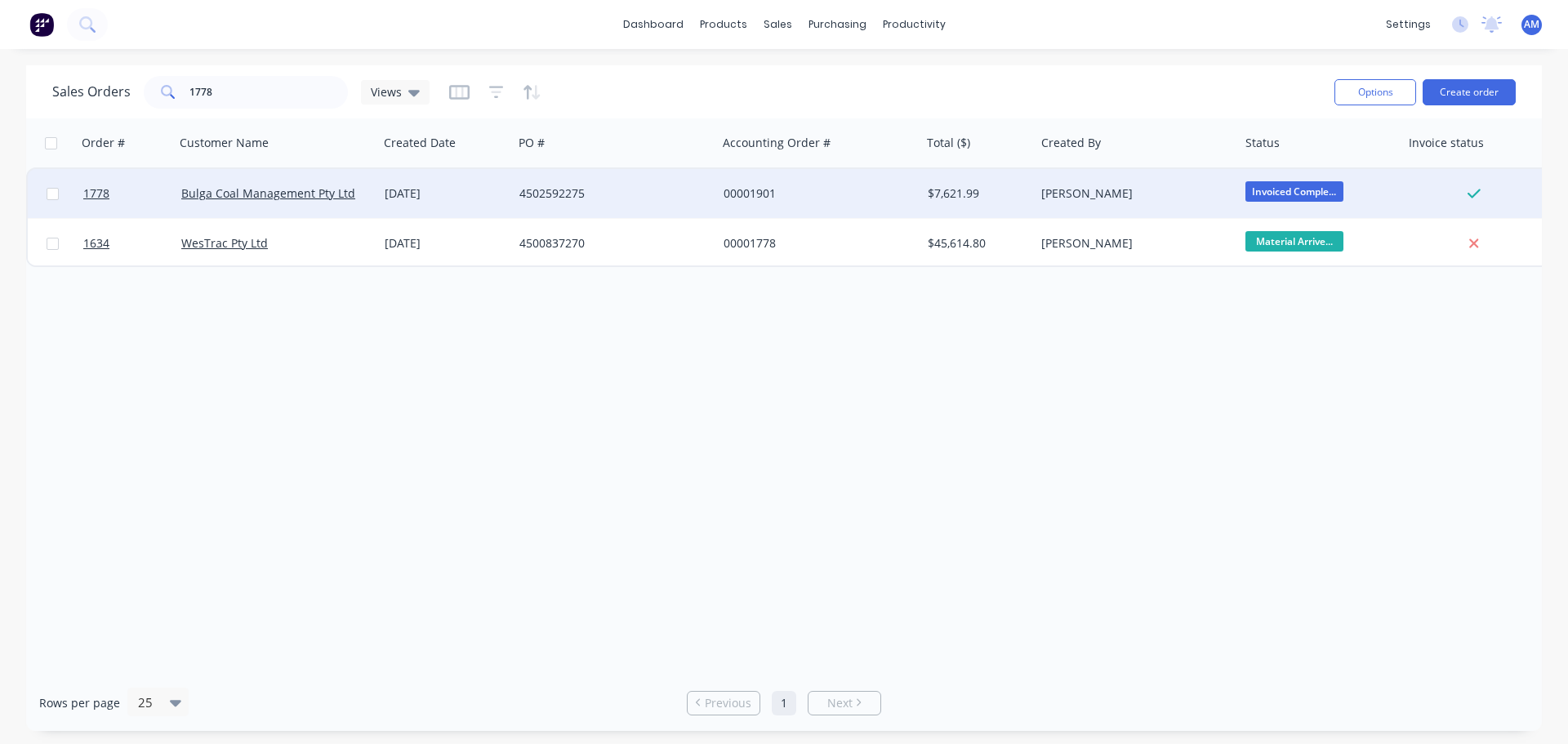
click at [542, 189] on div "4502592275" at bounding box center [610, 194] width 181 height 17
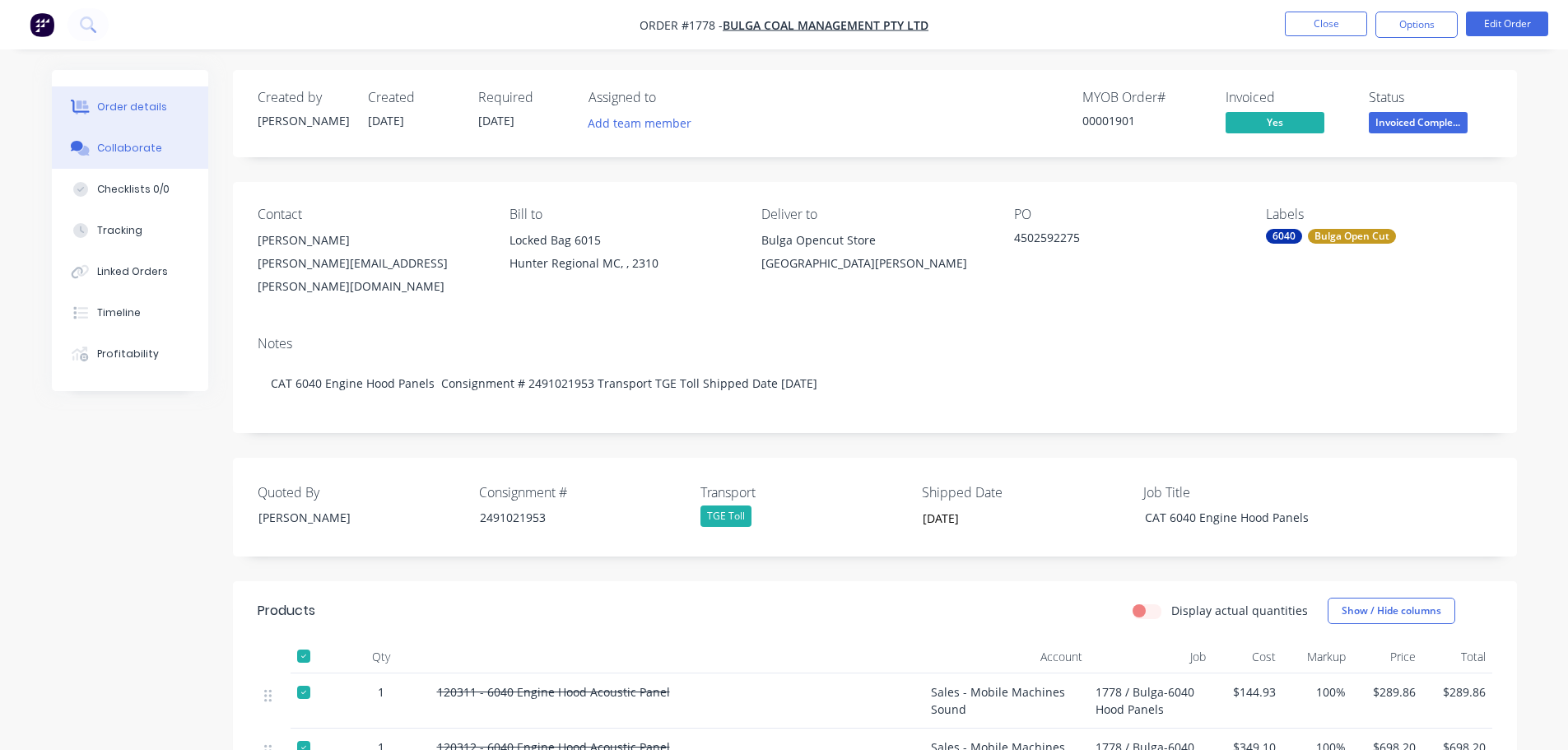
click at [116, 148] on div "Collaborate" at bounding box center [129, 148] width 65 height 15
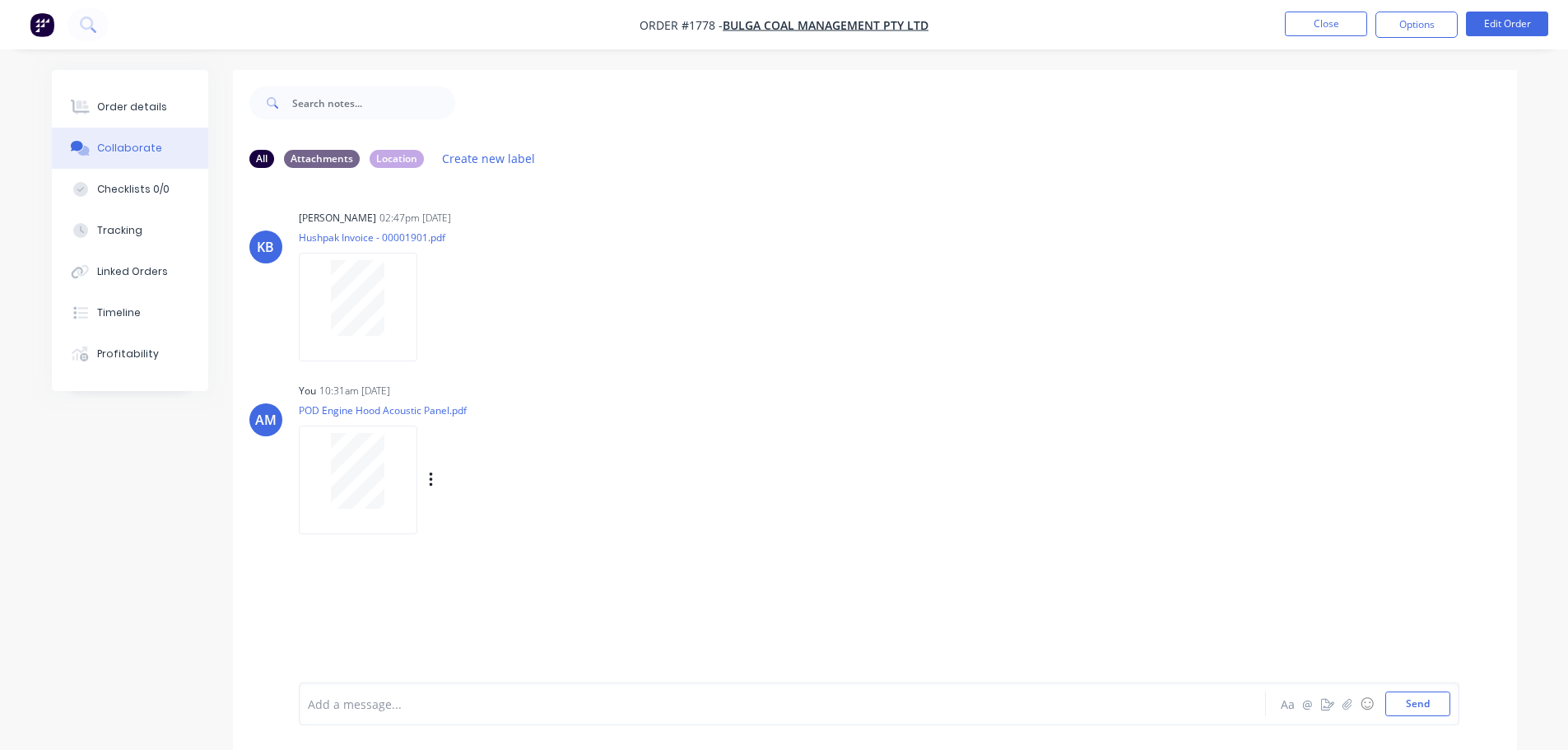
click at [392, 455] on div at bounding box center [357, 471] width 103 height 76
